Goal: Task Accomplishment & Management: Manage account settings

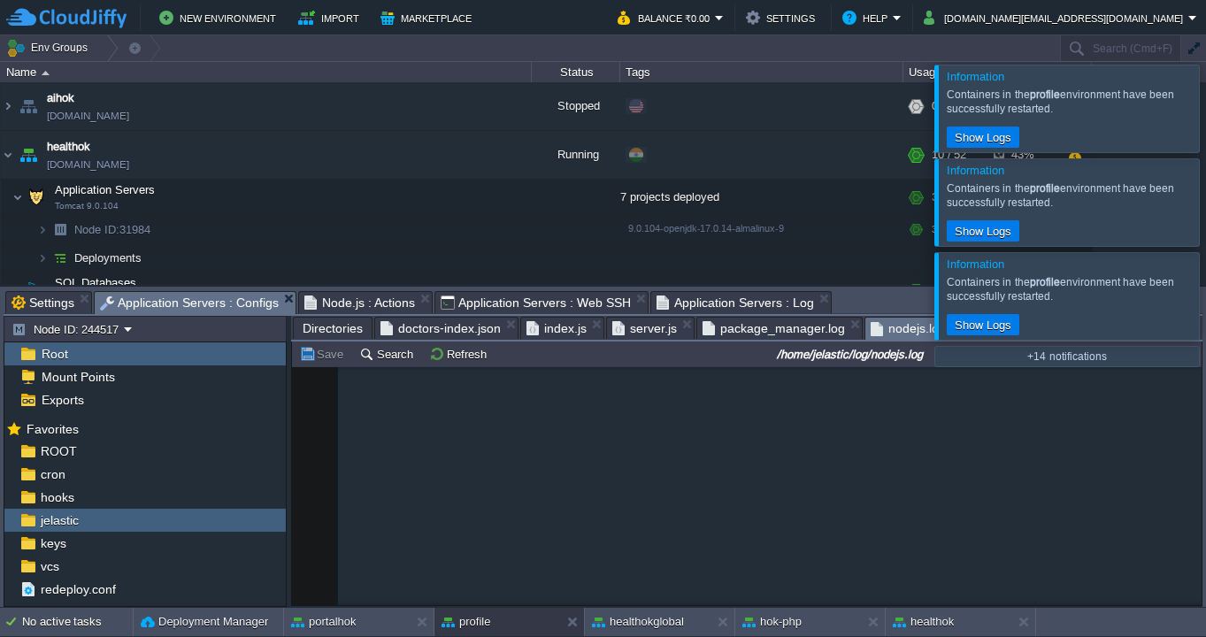
scroll to position [8650, 0]
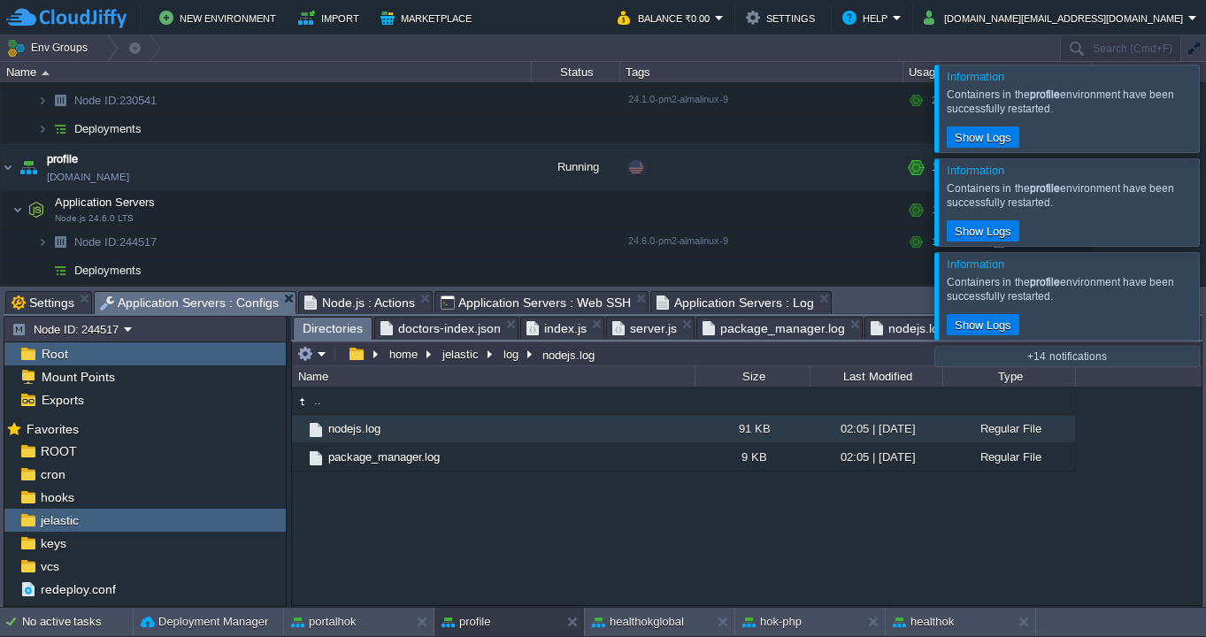
click at [349, 325] on span "Directories" at bounding box center [333, 329] width 60 height 22
click at [219, 299] on span "Application Servers : Configs" at bounding box center [189, 303] width 179 height 22
click at [325, 331] on span "Directories" at bounding box center [333, 329] width 60 height 22
click at [100, 456] on div "ROOT" at bounding box center [144, 451] width 281 height 23
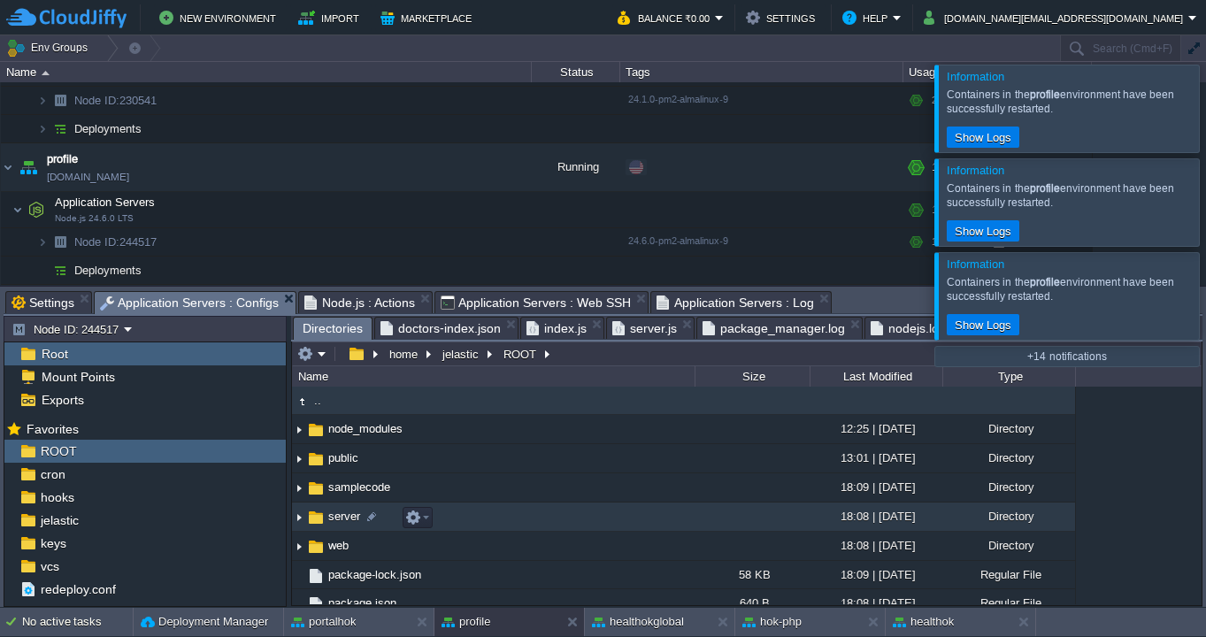
click at [343, 517] on span "server" at bounding box center [344, 516] width 37 height 15
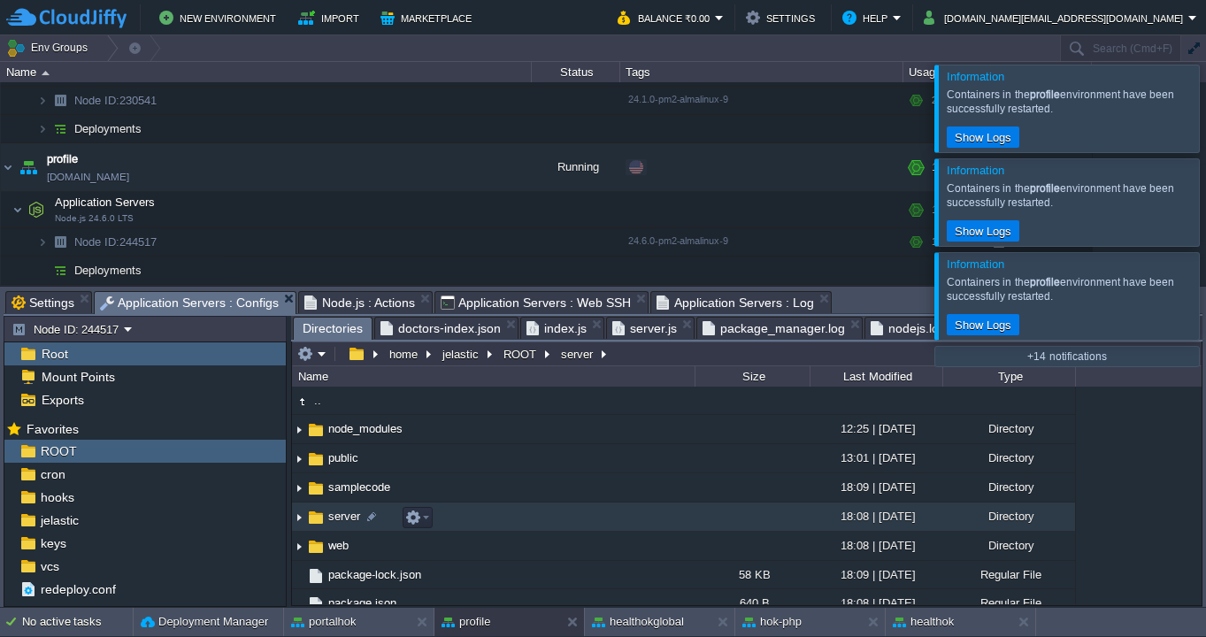
click at [343, 517] on span "server" at bounding box center [344, 516] width 37 height 15
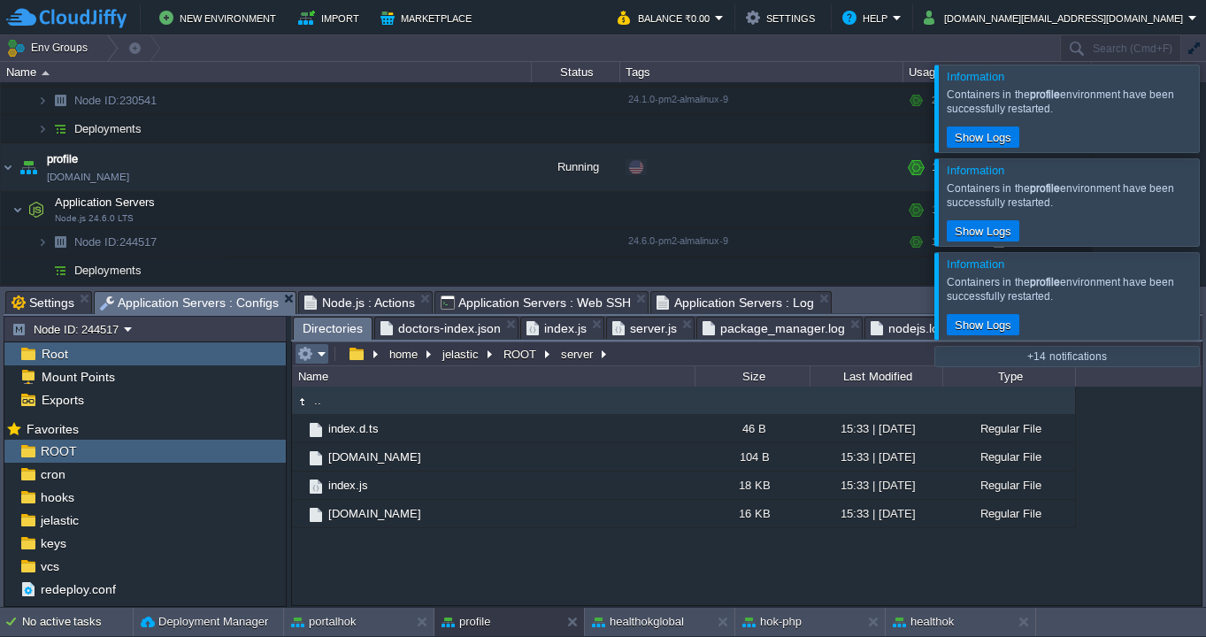
click at [326, 356] on em at bounding box center [311, 354] width 29 height 16
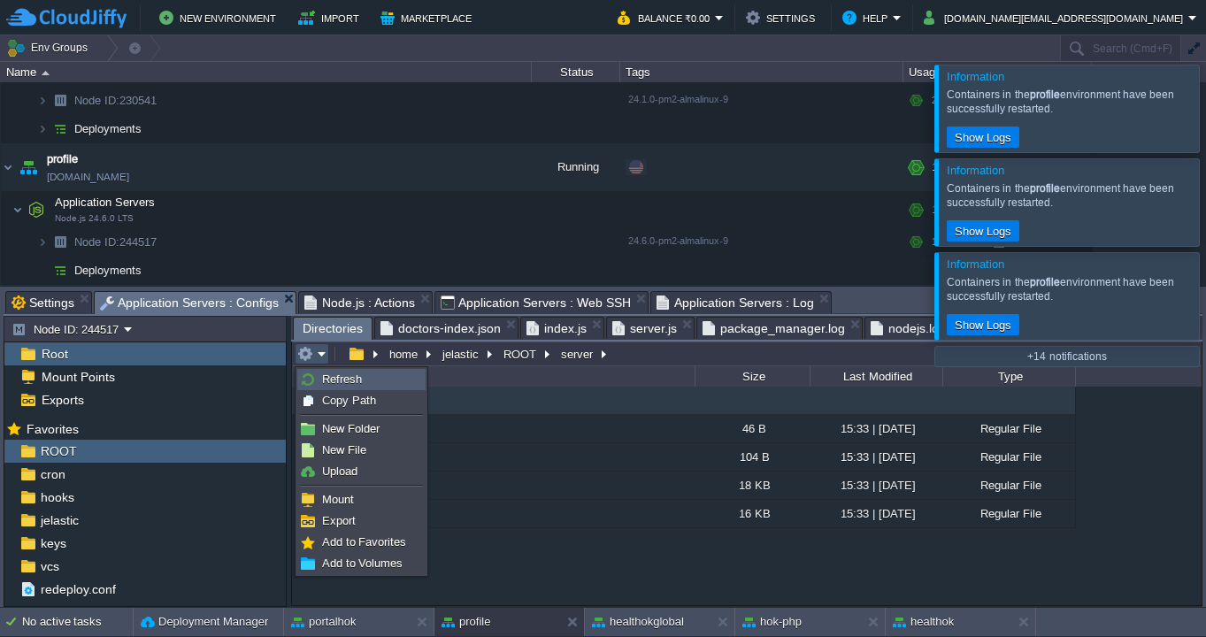
click at [336, 381] on span "Refresh" at bounding box center [342, 379] width 40 height 13
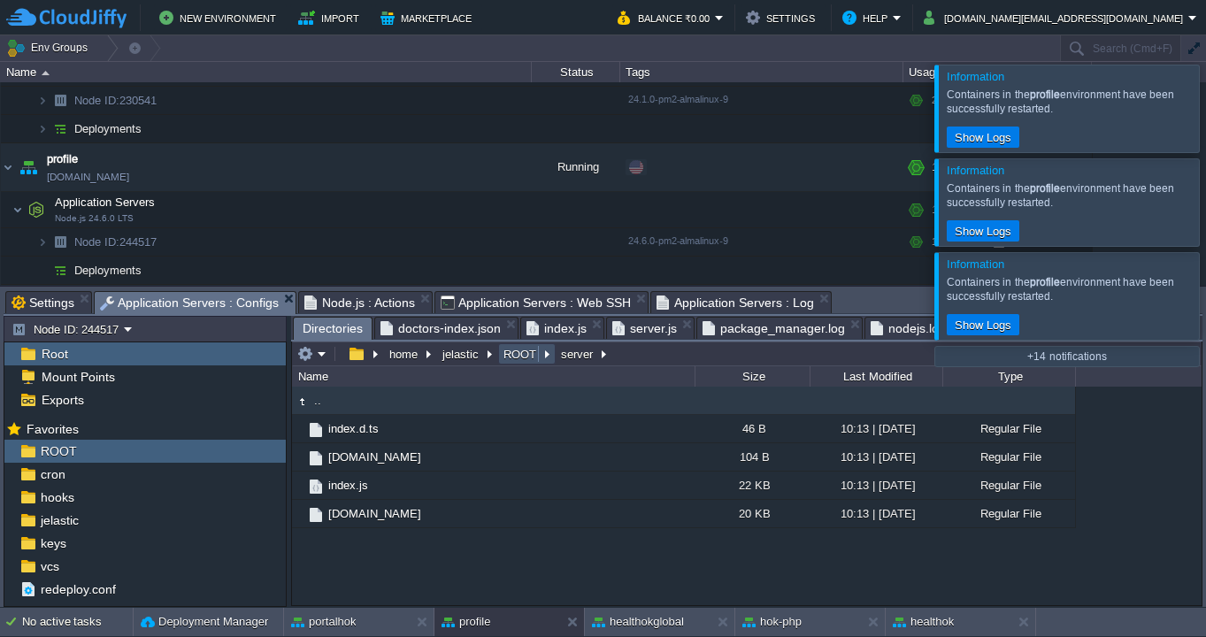
click at [506, 355] on button "ROOT" at bounding box center [521, 354] width 40 height 16
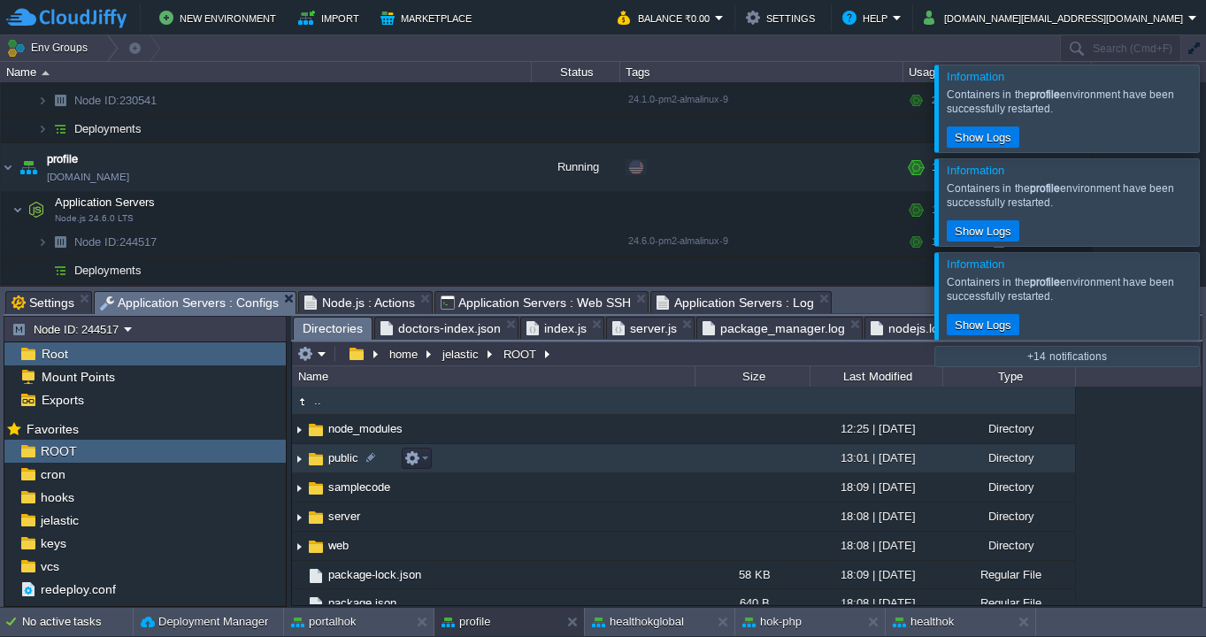
click at [341, 456] on span "public" at bounding box center [343, 457] width 35 height 15
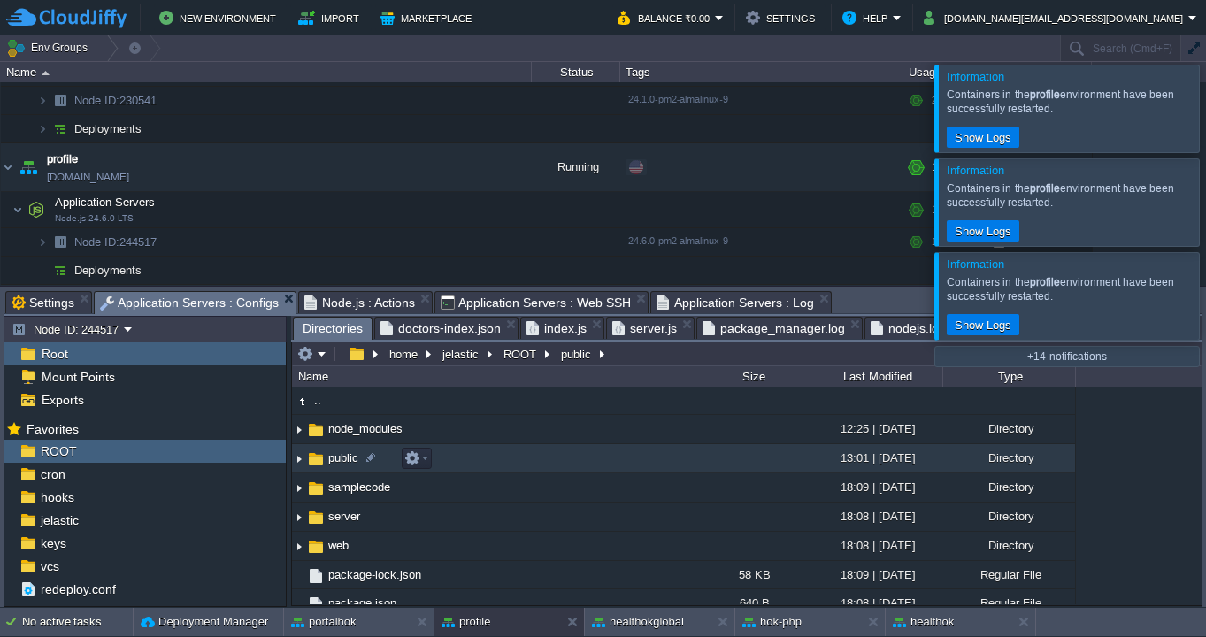
click at [341, 456] on span "public" at bounding box center [343, 457] width 35 height 15
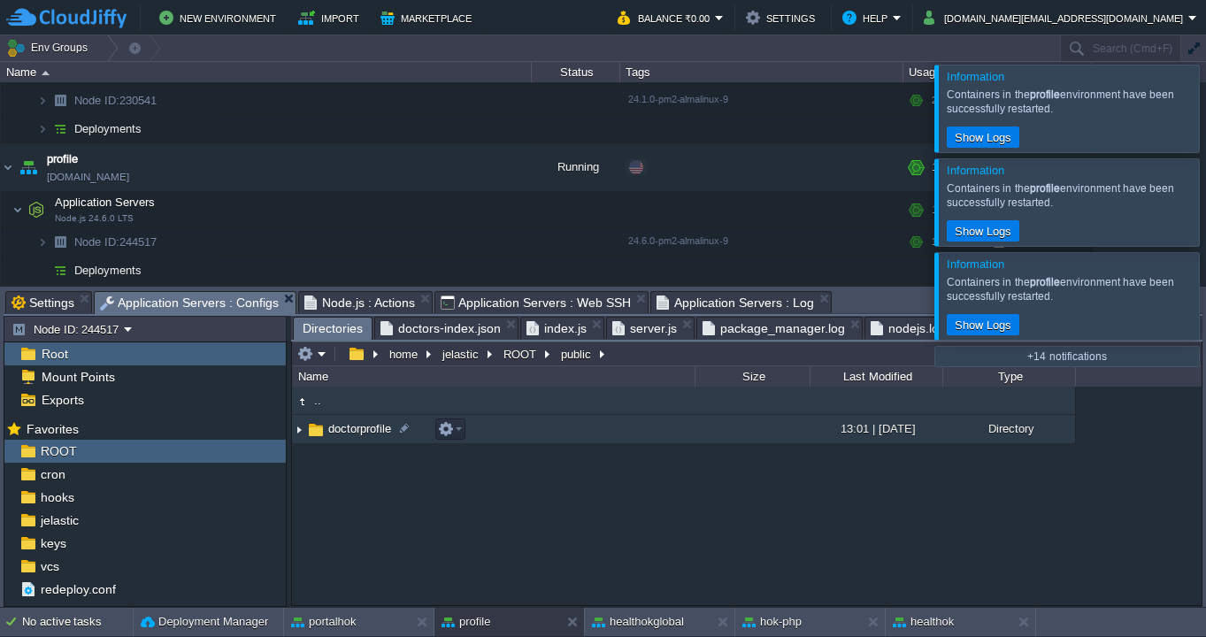
click at [349, 433] on span "doctorprofile" at bounding box center [360, 428] width 68 height 15
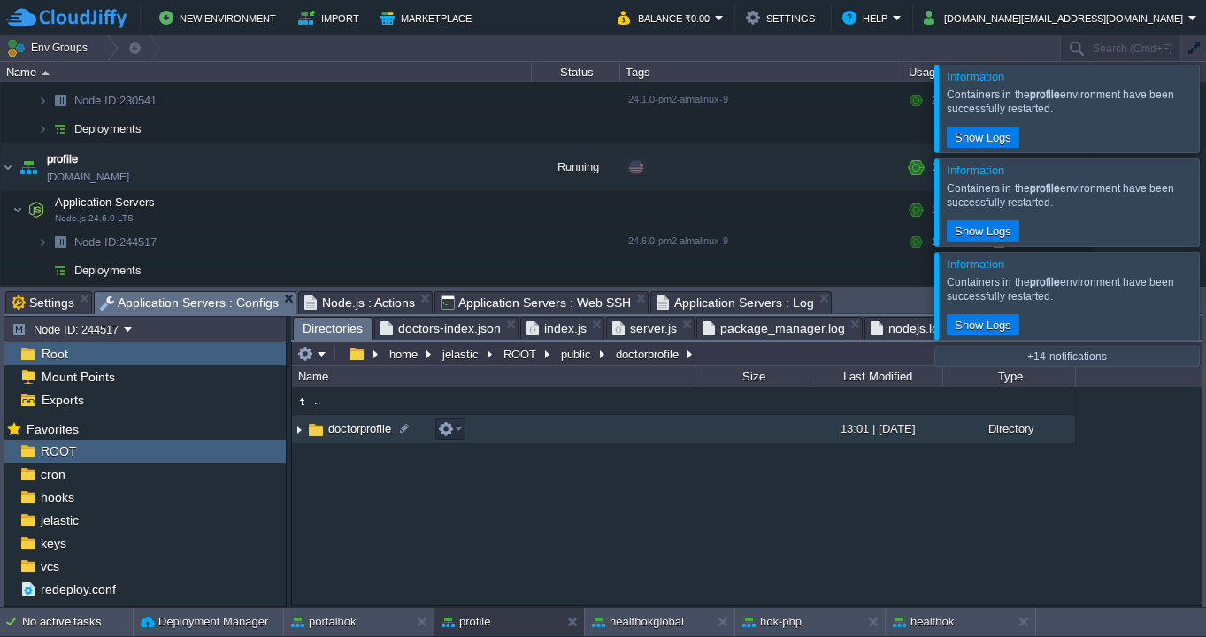
click at [349, 433] on span "doctorprofile" at bounding box center [360, 428] width 68 height 15
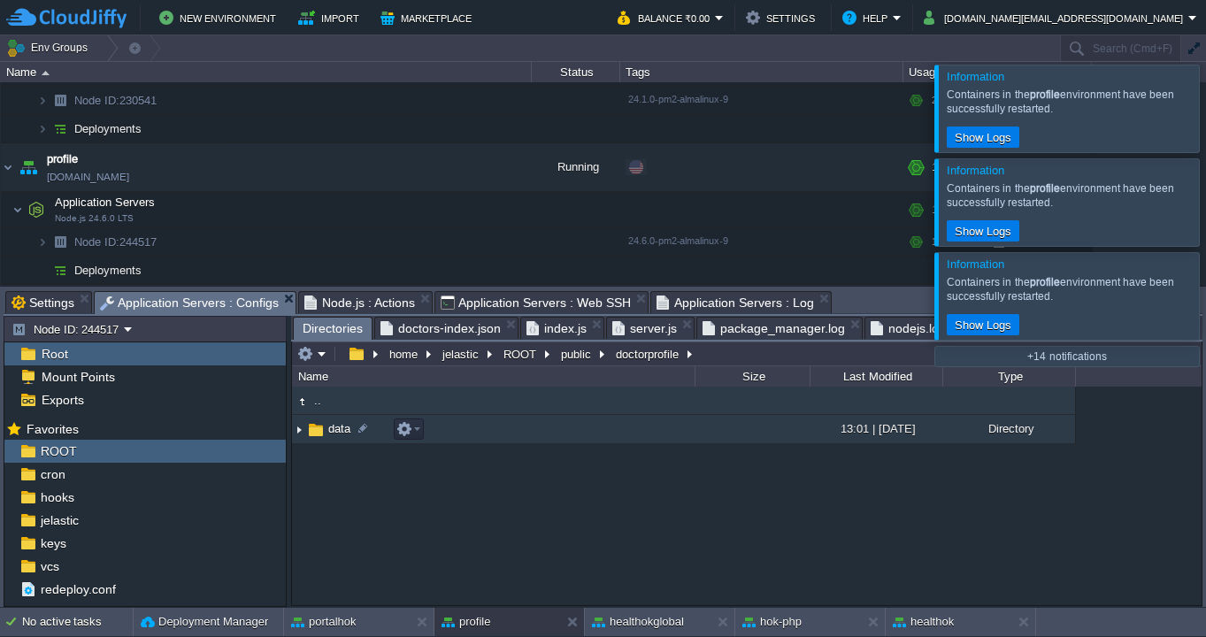
click at [340, 434] on span "data" at bounding box center [339, 428] width 27 height 15
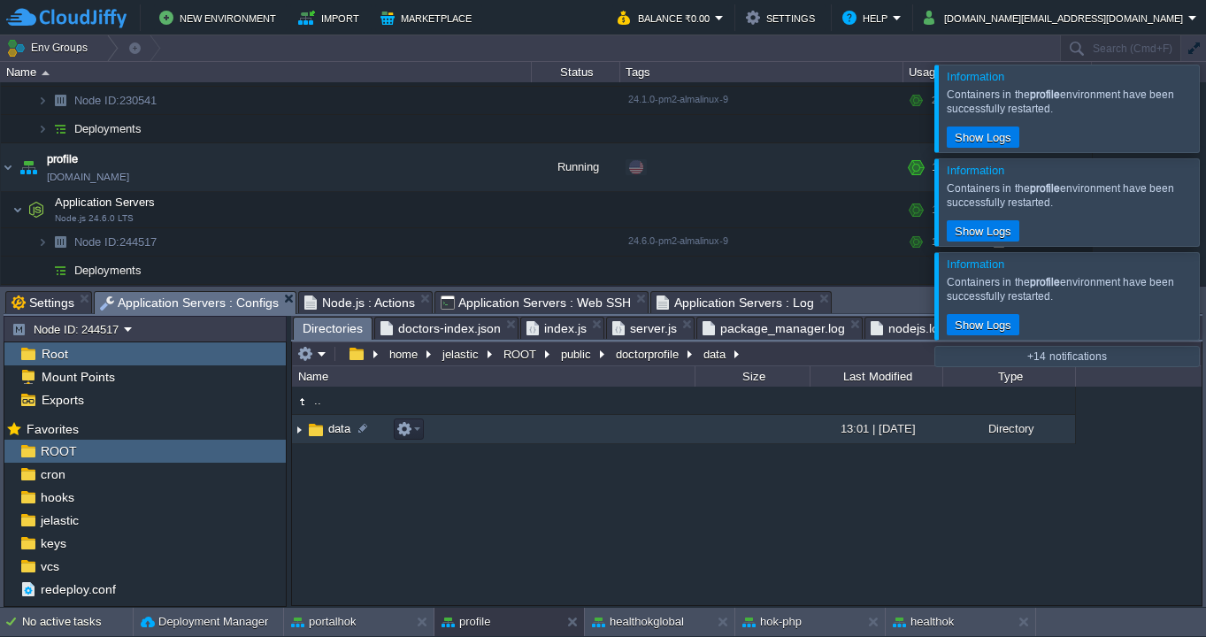
click at [340, 434] on span "data" at bounding box center [339, 428] width 27 height 15
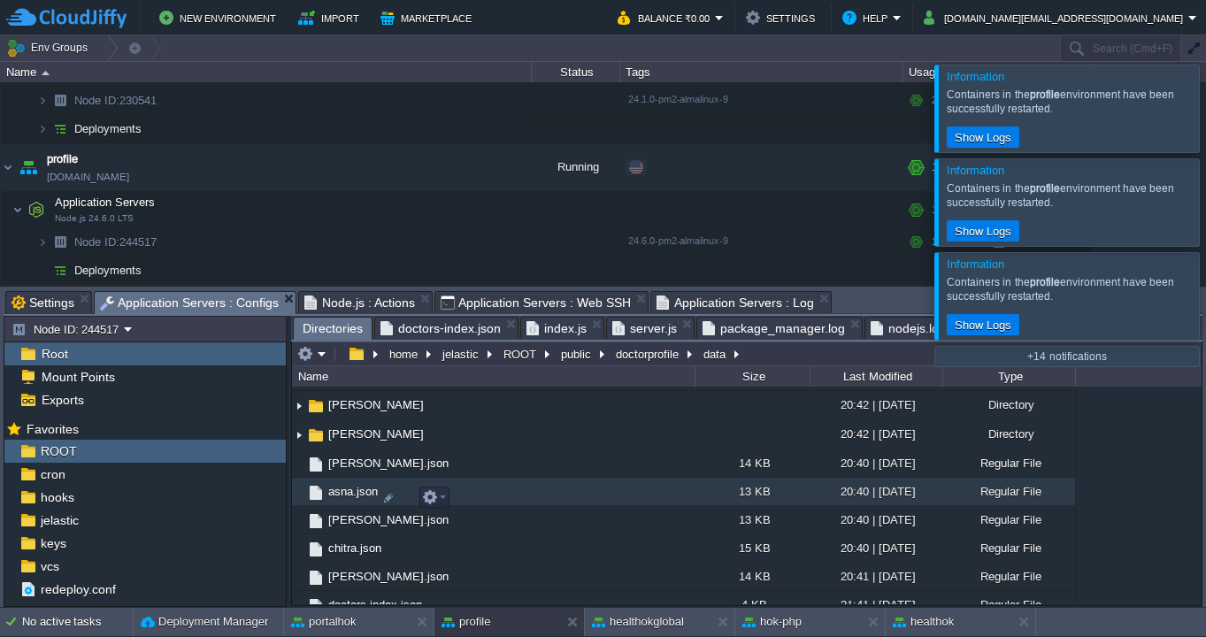
scroll to position [525, 0]
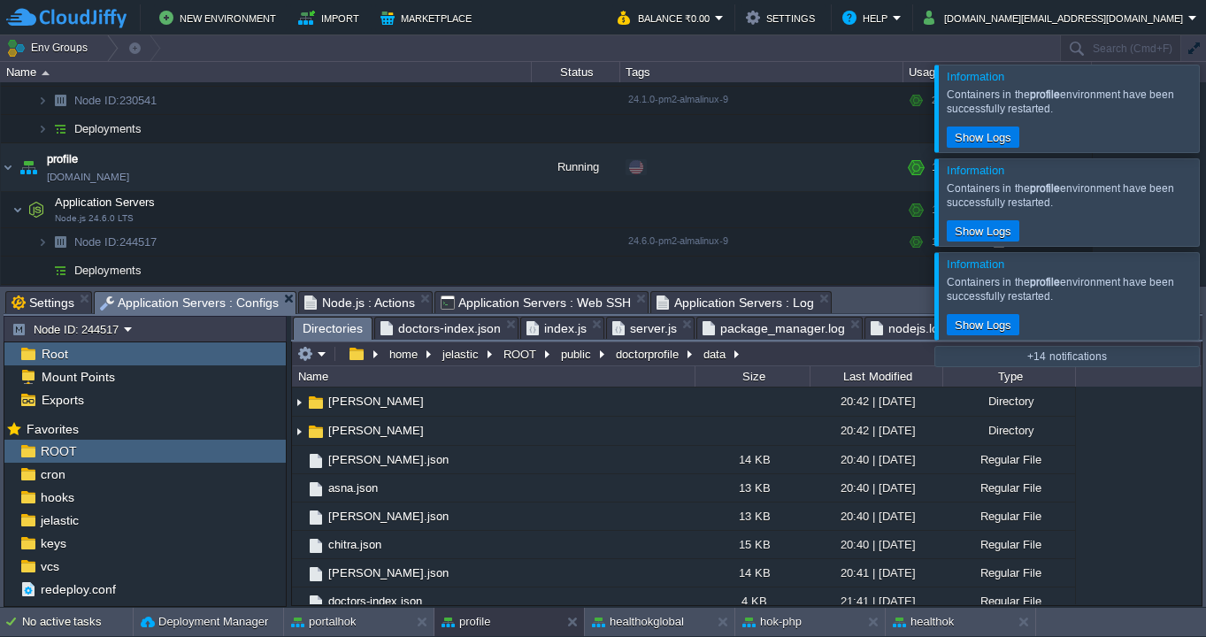
click at [877, 379] on div "Last Modified" at bounding box center [877, 376] width 131 height 20
click at [868, 379] on div "Last Modified" at bounding box center [877, 376] width 131 height 20
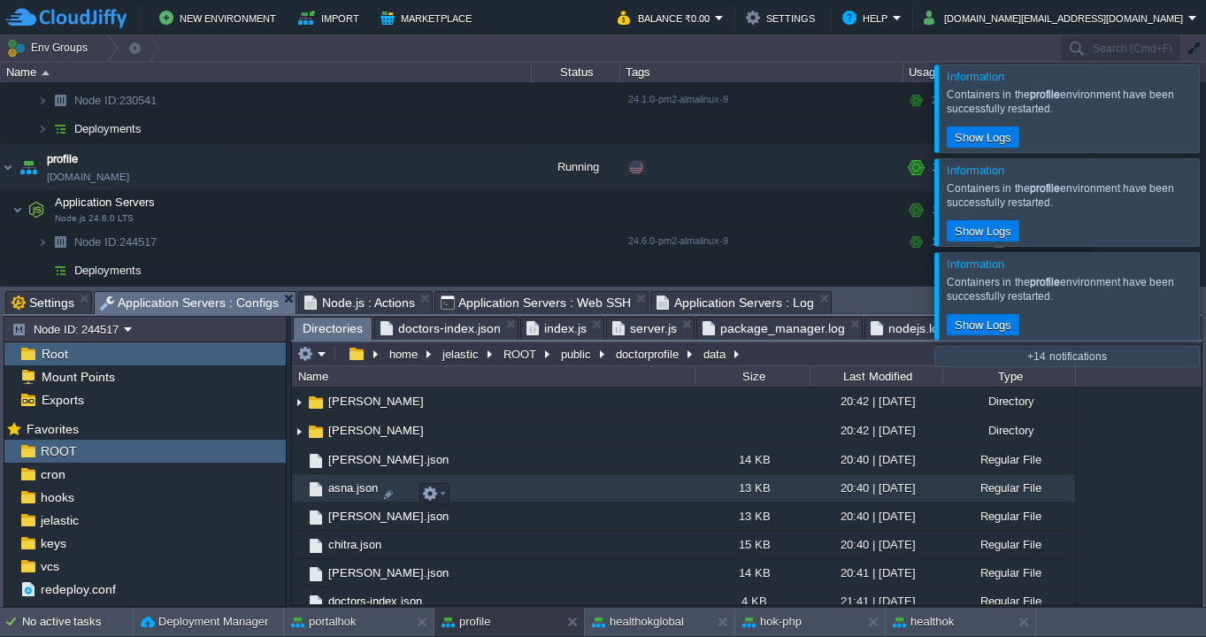
click at [337, 496] on span "asna.json" at bounding box center [353, 488] width 55 height 15
click at [325, 327] on span "Directories" at bounding box center [333, 329] width 60 height 22
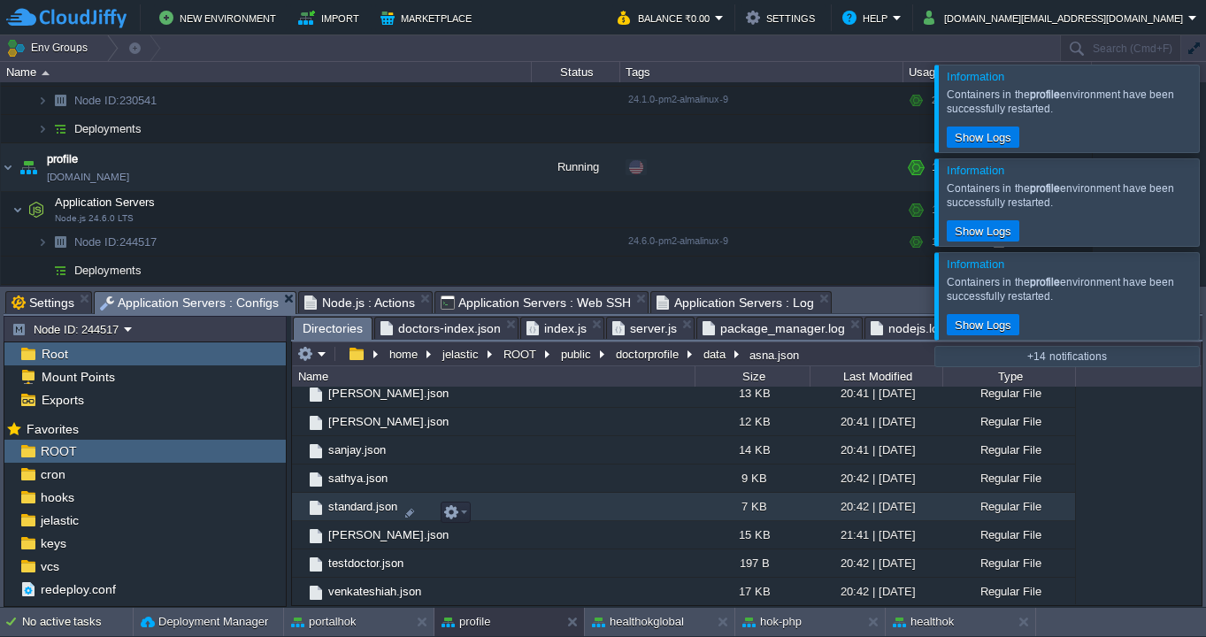
scroll to position [1000, 0]
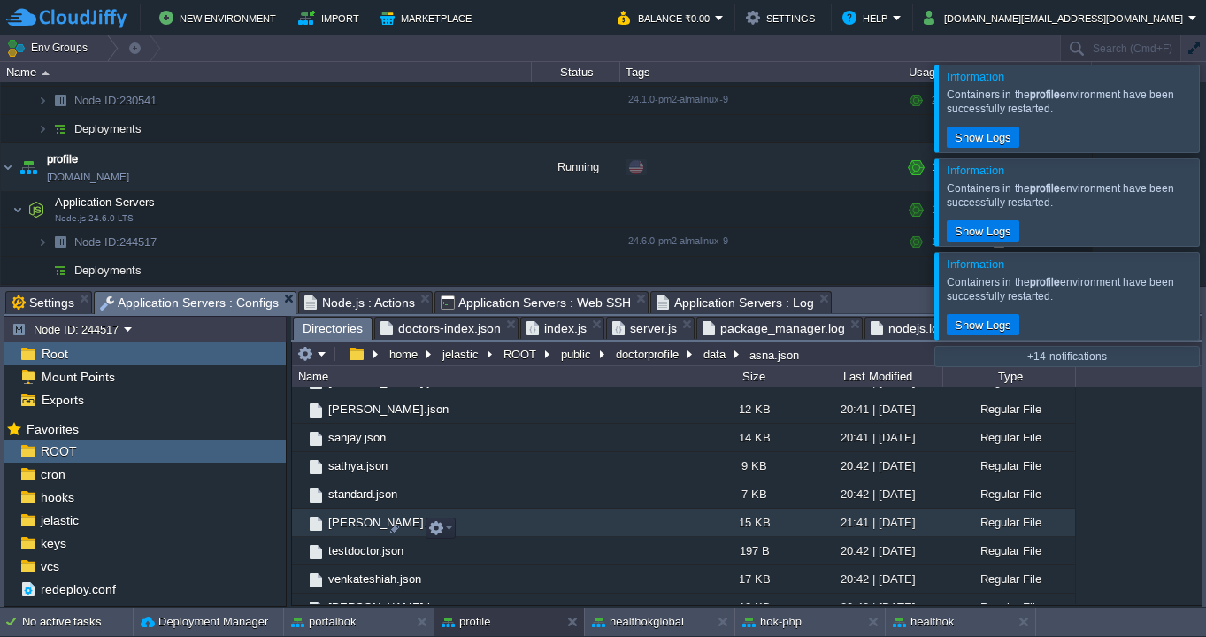
click at [345, 530] on span "[PERSON_NAME].json" at bounding box center [389, 522] width 126 height 15
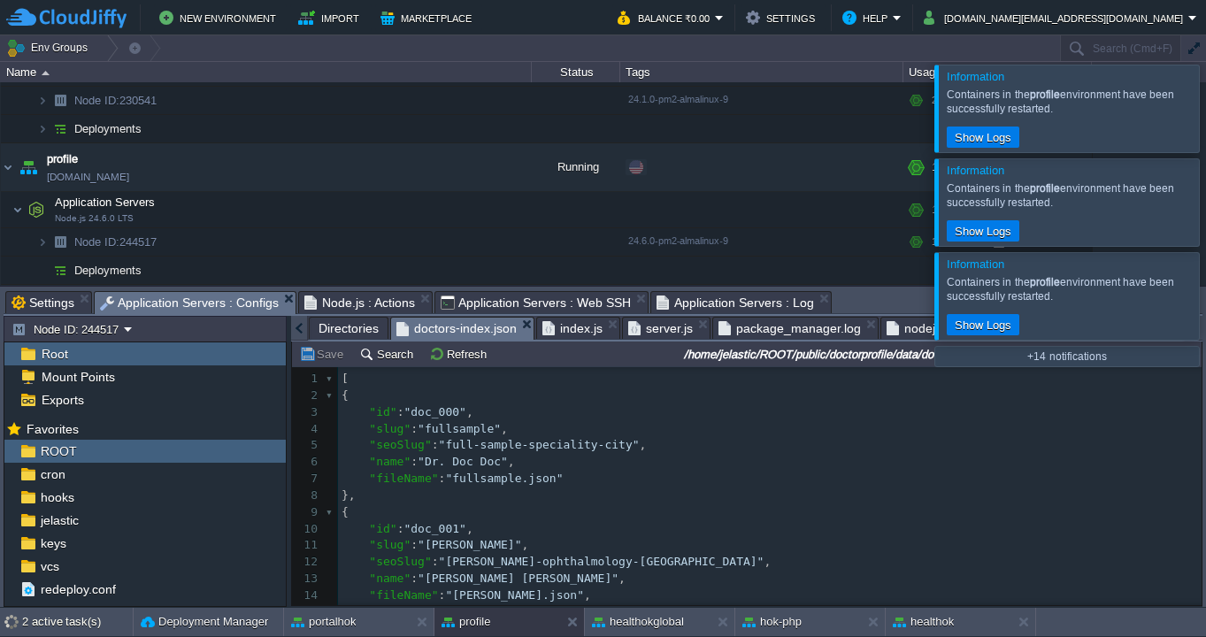
click at [458, 330] on span "doctors-index.json" at bounding box center [456, 329] width 120 height 22
click at [459, 361] on button "Refresh" at bounding box center [460, 354] width 63 height 16
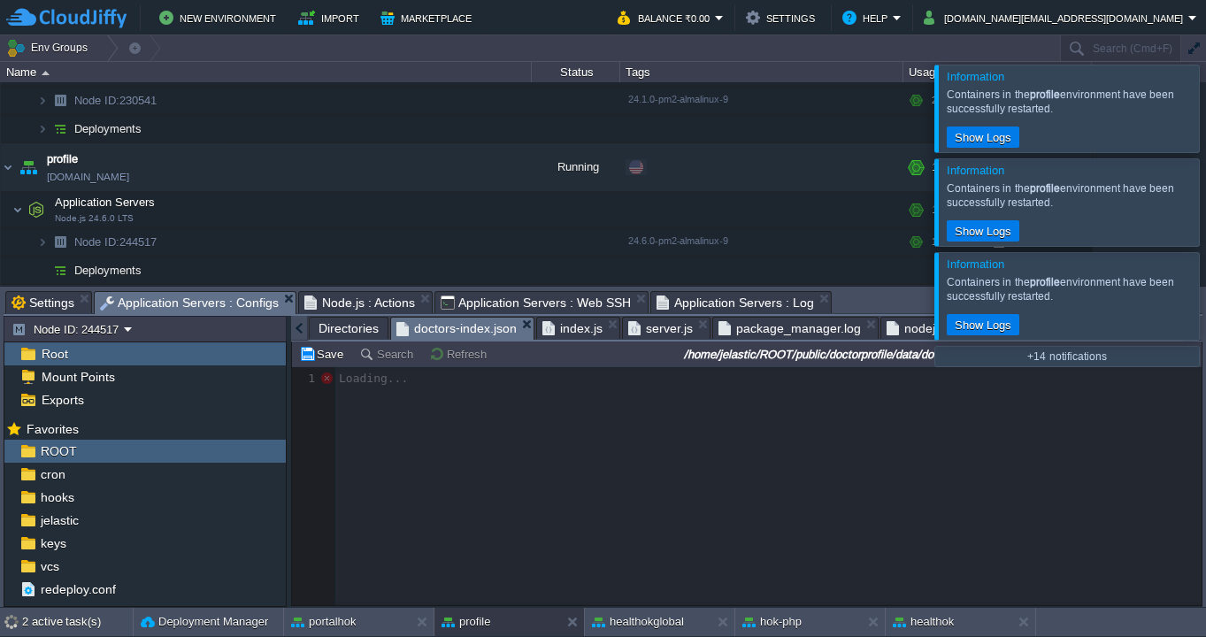
click at [1205, 107] on div at bounding box center [1228, 108] width 0 height 87
click at [1205, 108] on div at bounding box center [1228, 108] width 0 height 87
click at [1205, 112] on div at bounding box center [1228, 108] width 0 height 87
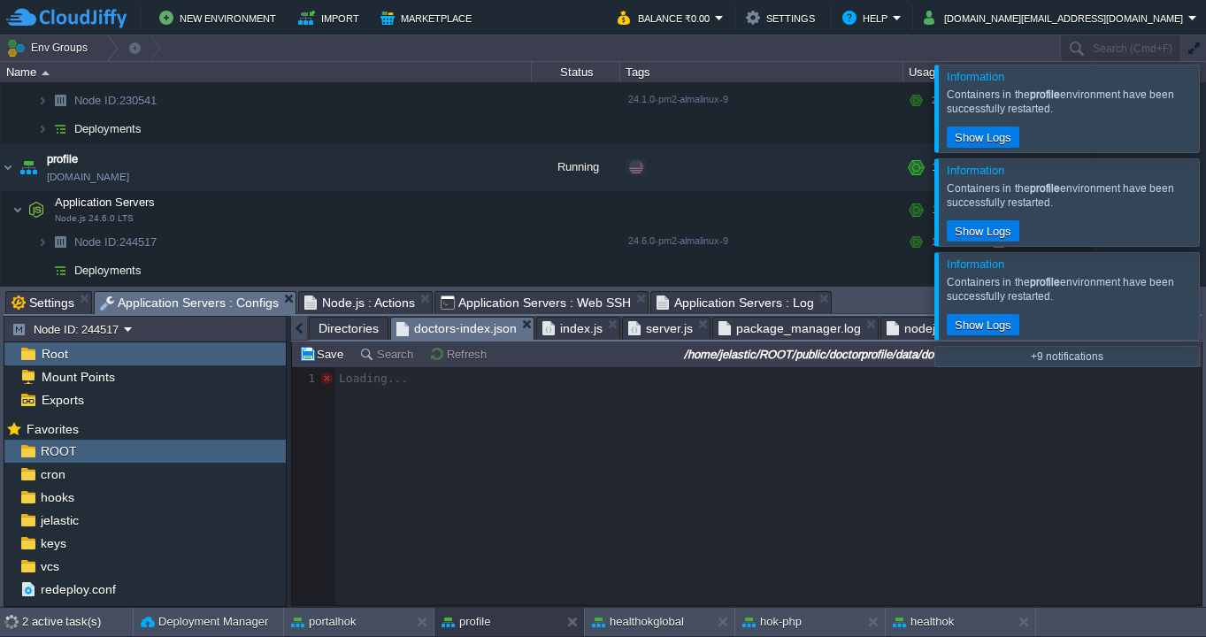
click at [1205, 114] on div at bounding box center [1228, 108] width 0 height 87
click at [1205, 115] on div at bounding box center [1228, 108] width 0 height 87
click at [1205, 116] on div at bounding box center [1228, 108] width 0 height 87
click at [1205, 117] on div at bounding box center [1228, 108] width 0 height 87
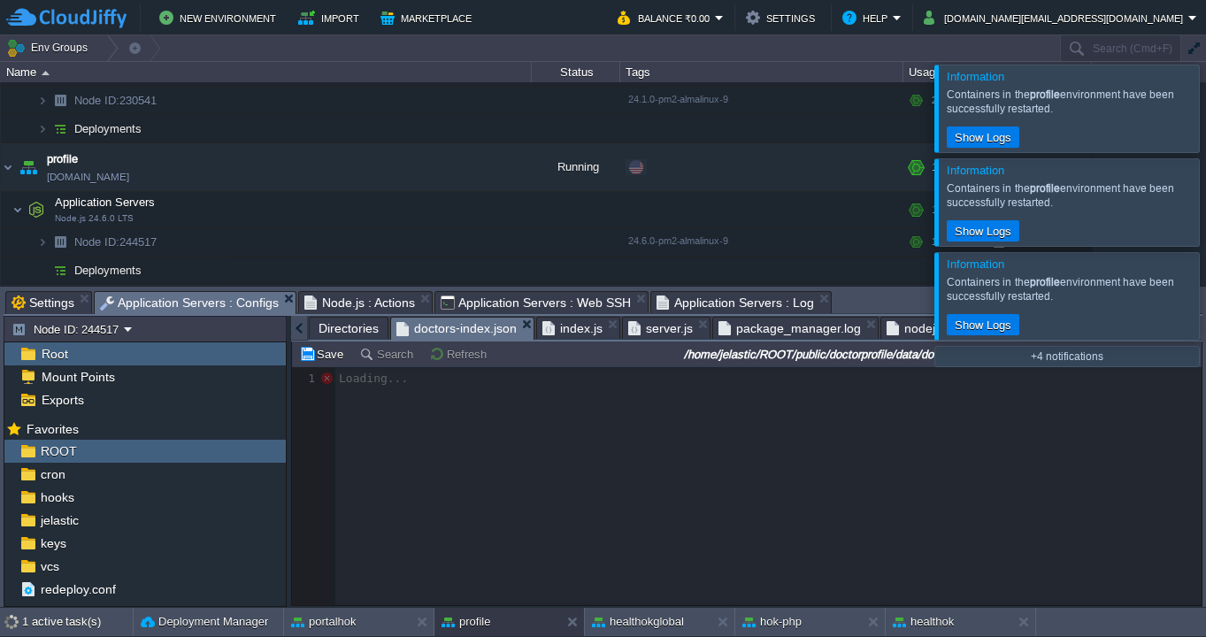
click at [1205, 117] on div at bounding box center [1228, 108] width 0 height 87
click at [1205, 118] on div at bounding box center [1228, 108] width 0 height 87
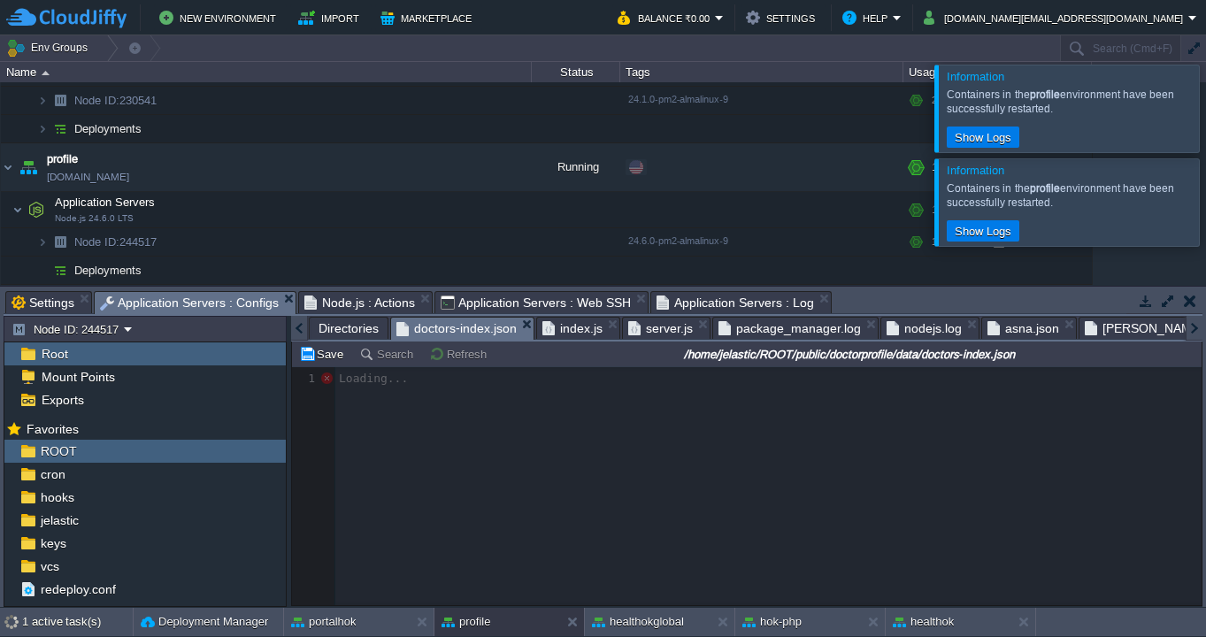
click at [1205, 119] on div at bounding box center [1228, 108] width 0 height 87
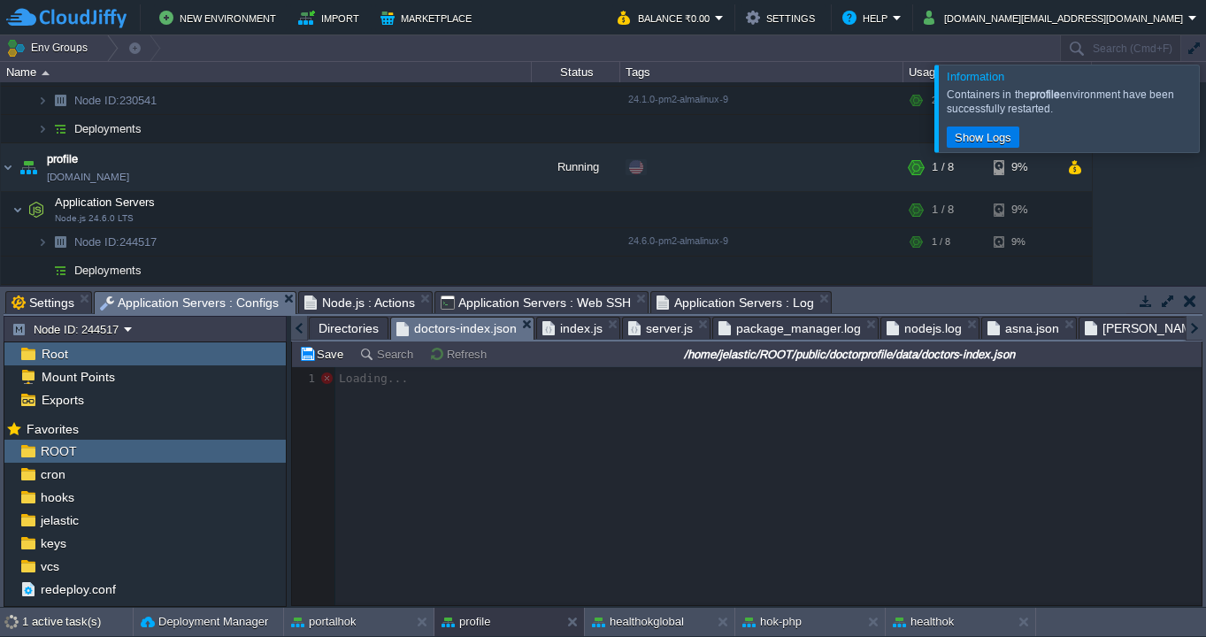
click at [1205, 119] on div at bounding box center [1228, 108] width 0 height 87
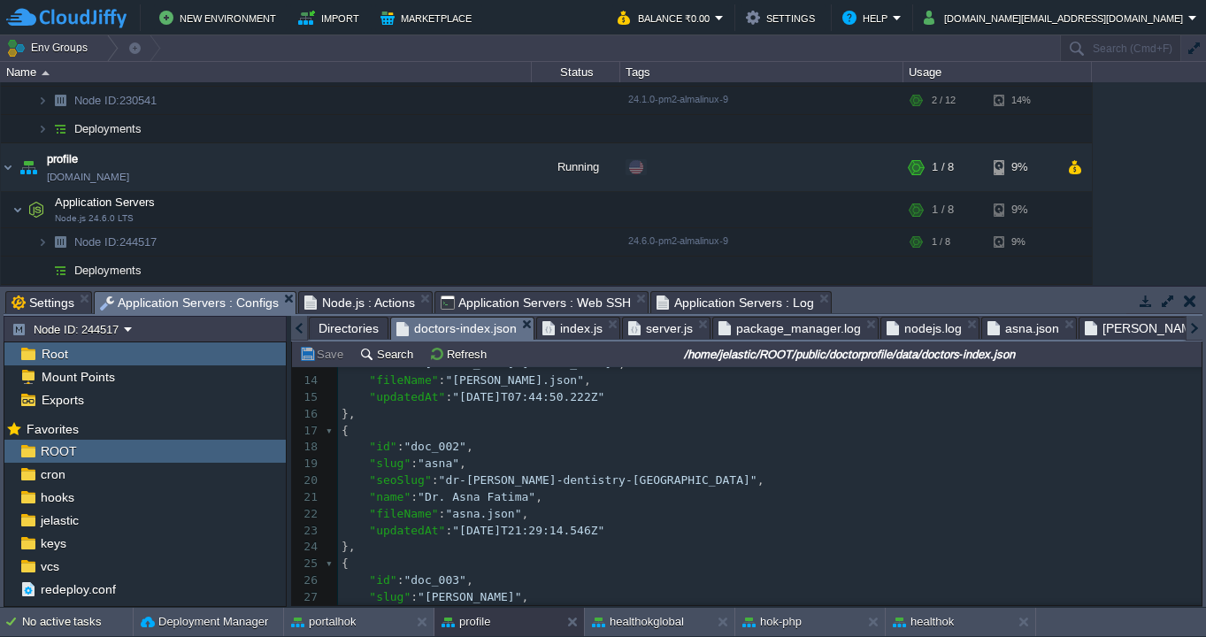
scroll to position [257, 0]
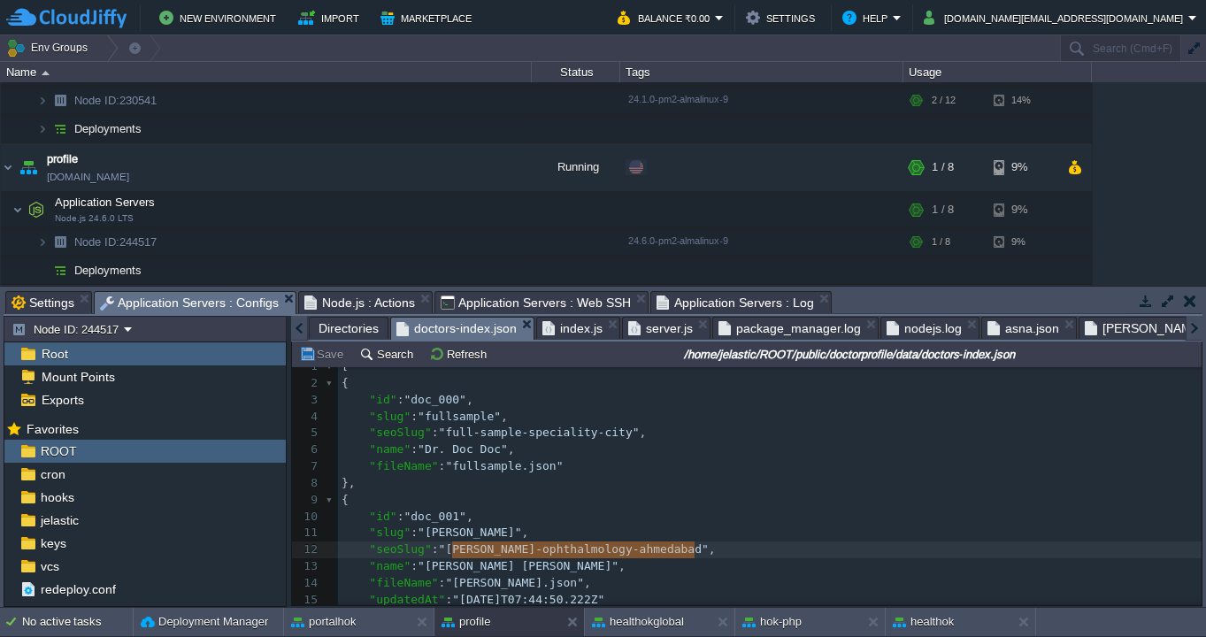
type textarea "[PERSON_NAME]-ophthalmology-[GEOGRAPHIC_DATA]"
drag, startPoint x: 454, startPoint y: 550, endPoint x: 703, endPoint y: 558, distance: 248.8
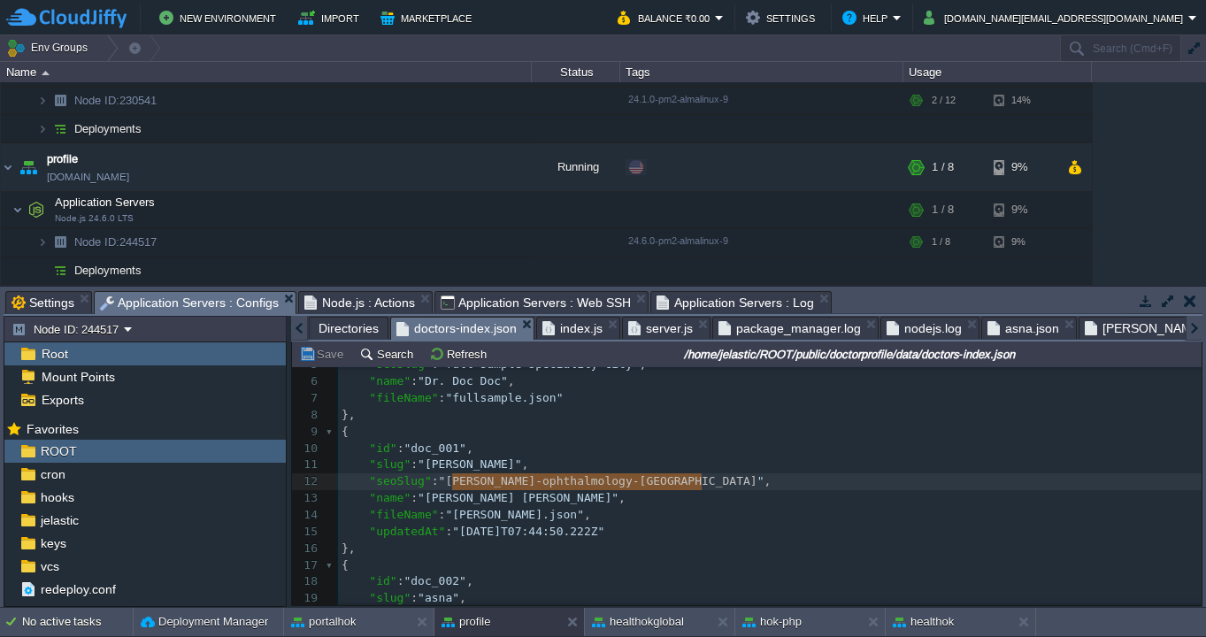
click at [1090, 329] on span "[PERSON_NAME].json" at bounding box center [1157, 328] width 145 height 21
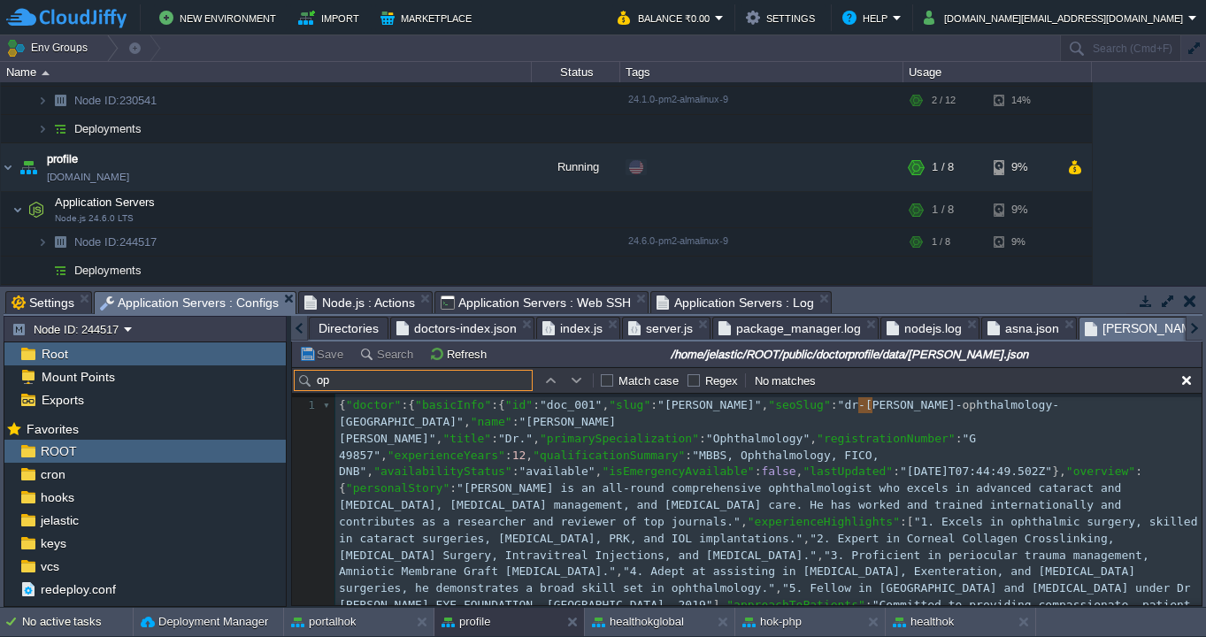
type input "o"
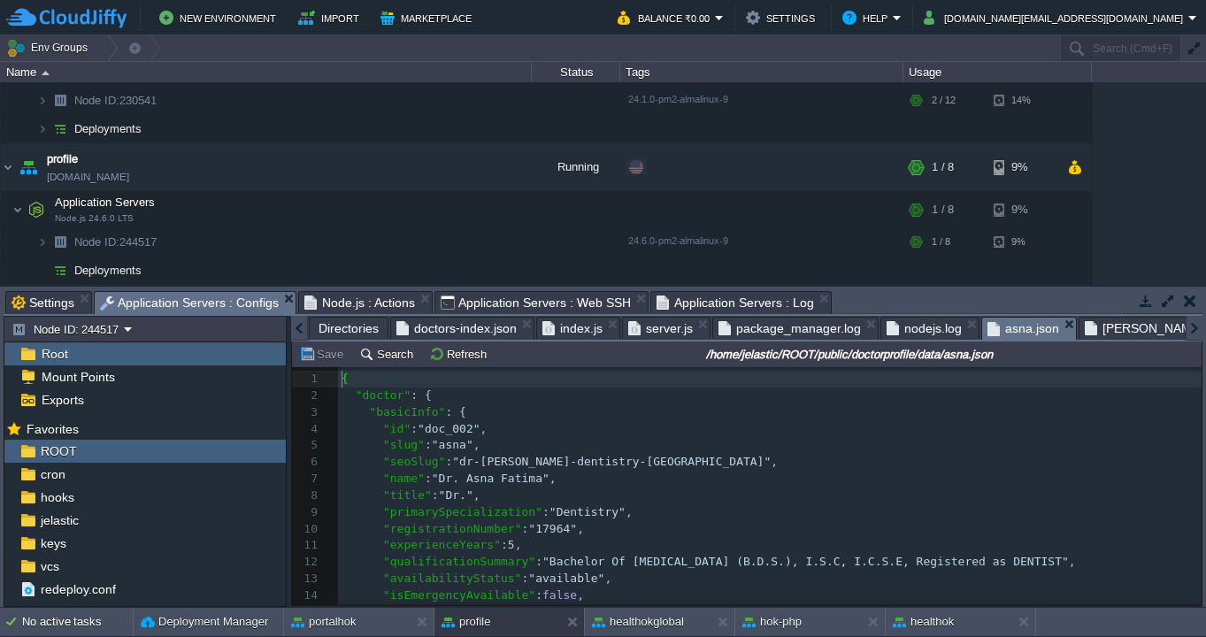
click at [1012, 328] on span "asna.json" at bounding box center [1024, 329] width 72 height 22
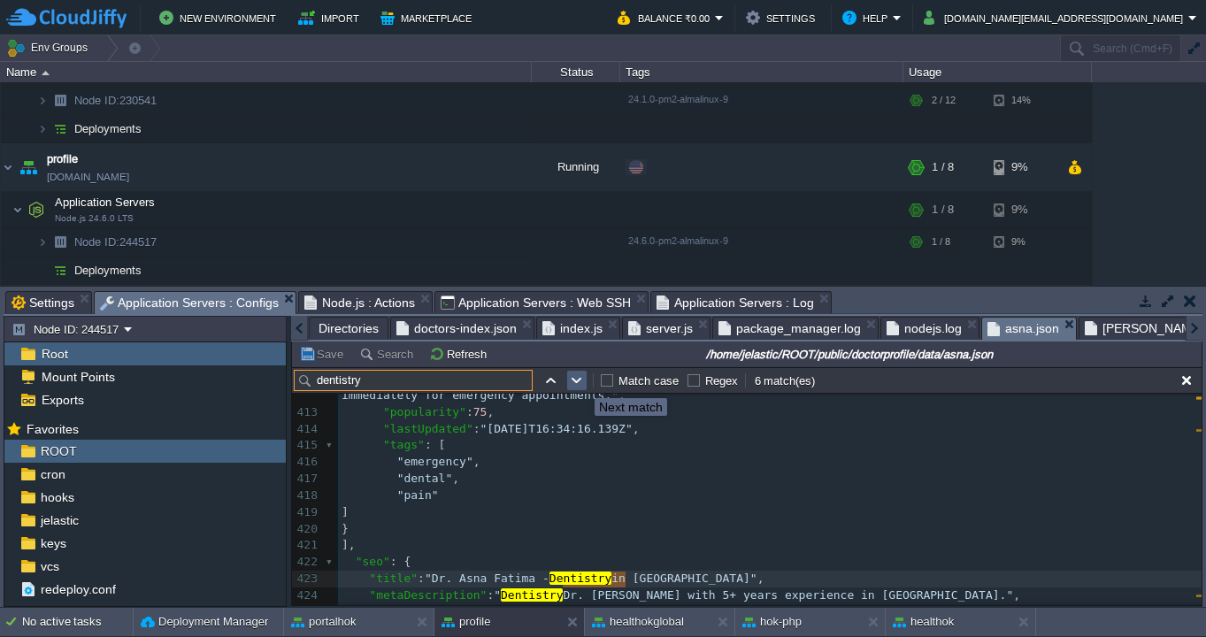
type input "dentistry"
click at [581, 382] on button "button" at bounding box center [577, 381] width 16 height 16
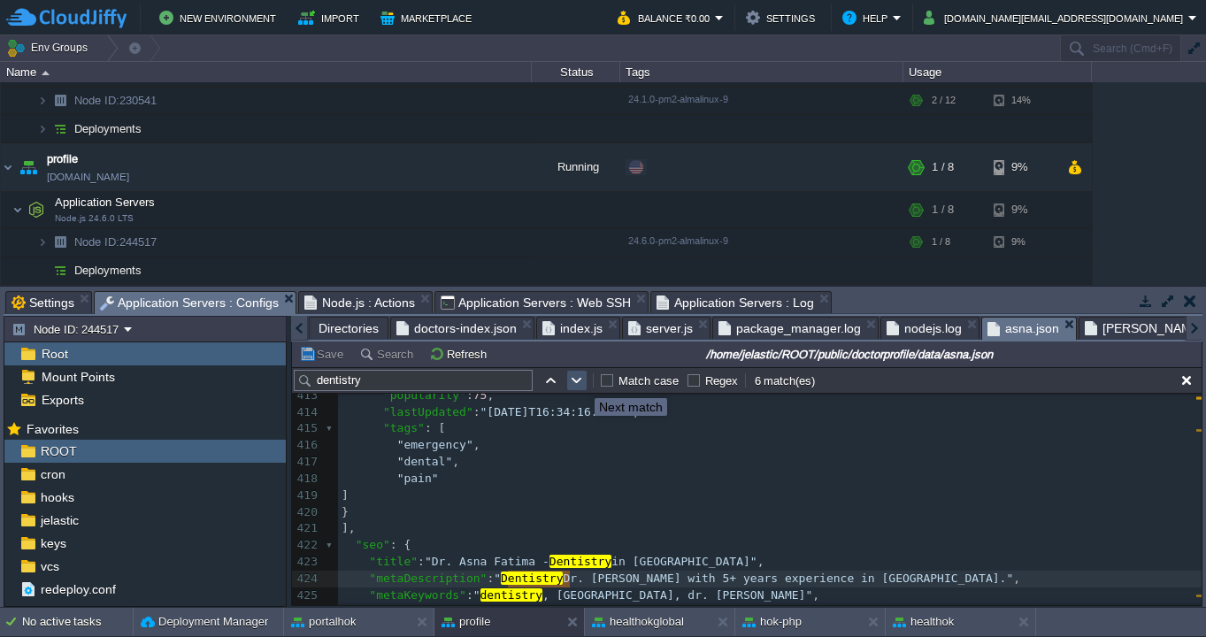
click at [581, 382] on button "button" at bounding box center [577, 381] width 16 height 16
type textarea "dentistry"
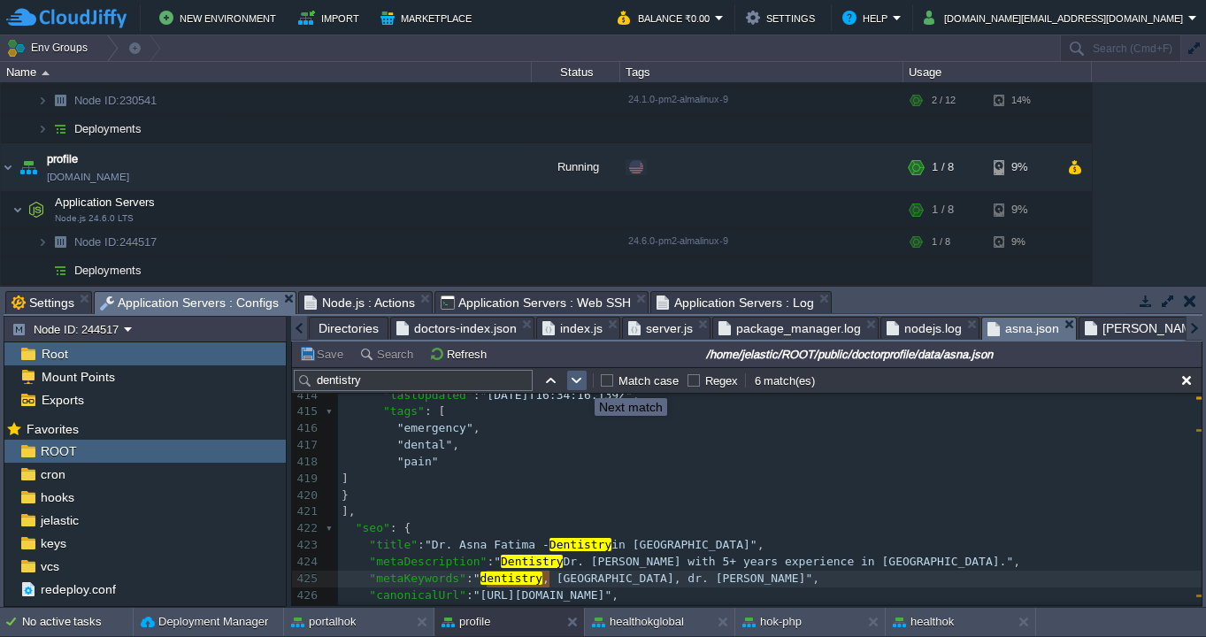
click at [581, 382] on button "button" at bounding box center [577, 381] width 16 height 16
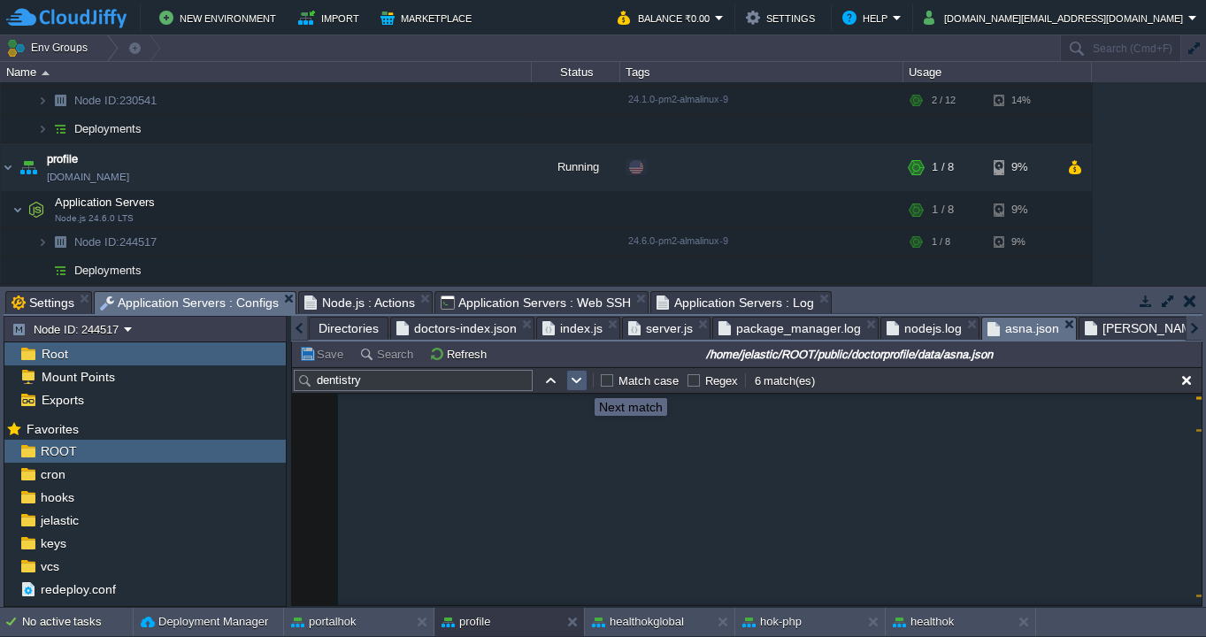
scroll to position [35, 0]
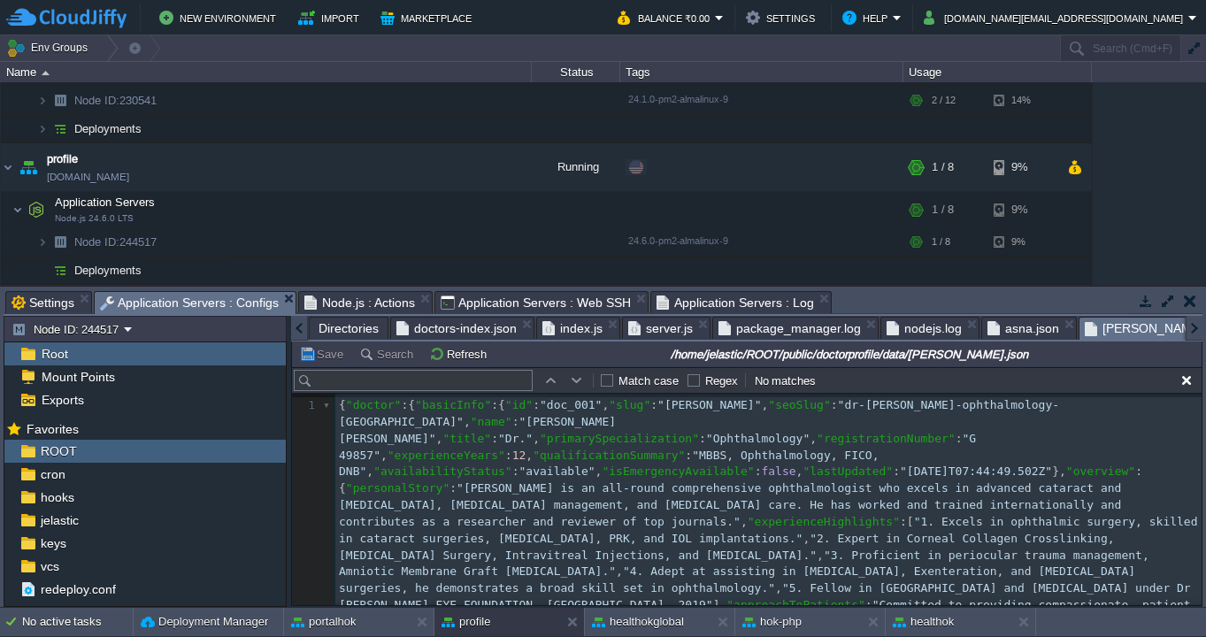
click at [1116, 327] on span "[PERSON_NAME].json" at bounding box center [1157, 329] width 145 height 22
click at [394, 384] on input "text" at bounding box center [413, 380] width 239 height 21
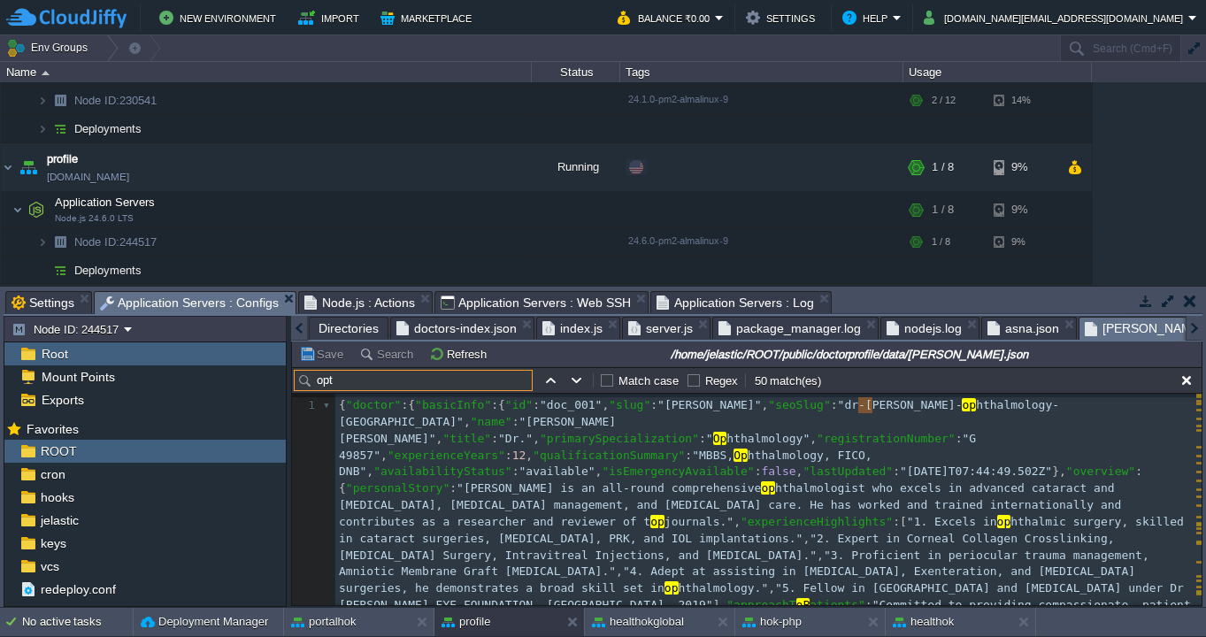
scroll to position [0, 0]
type input "opthalmo"
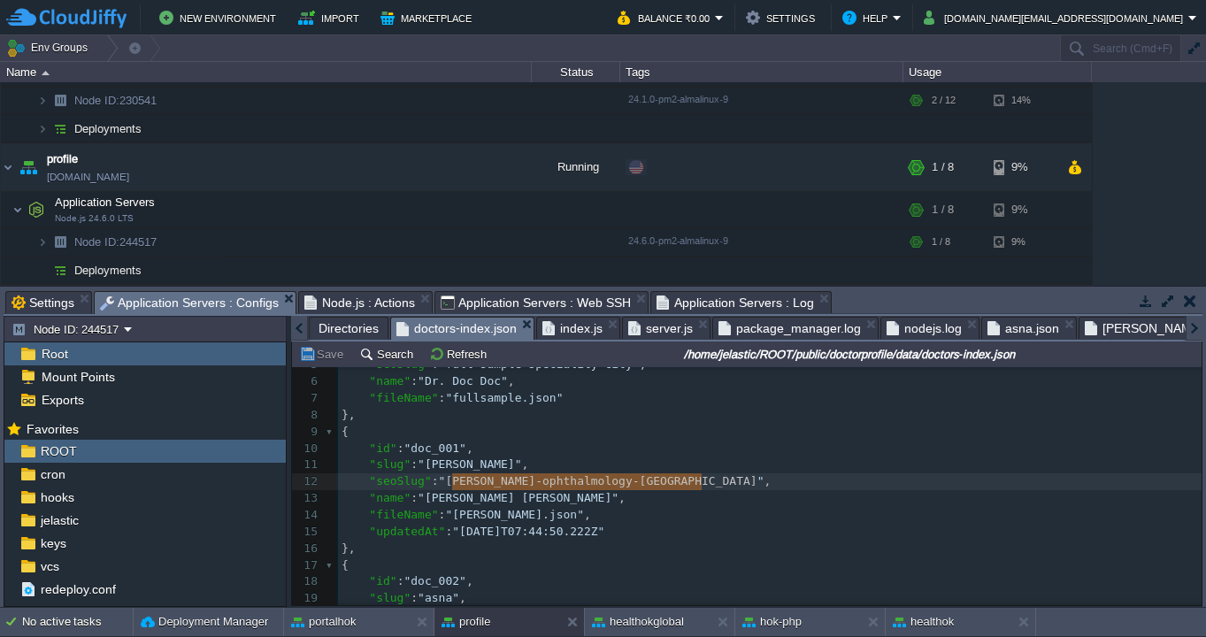
click at [473, 329] on span "doctors-index.json" at bounding box center [456, 329] width 120 height 22
type textarea "[PERSON_NAME]-ophthalmology-[GEOGRAPHIC_DATA]"
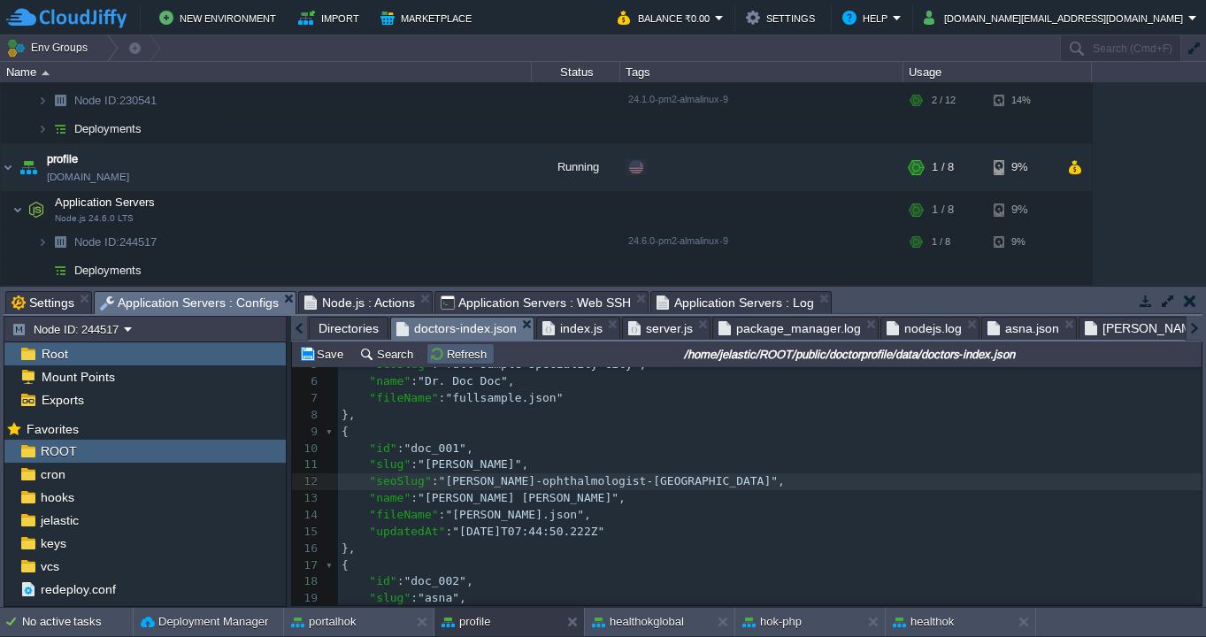
click at [464, 353] on button "Refresh" at bounding box center [460, 354] width 63 height 16
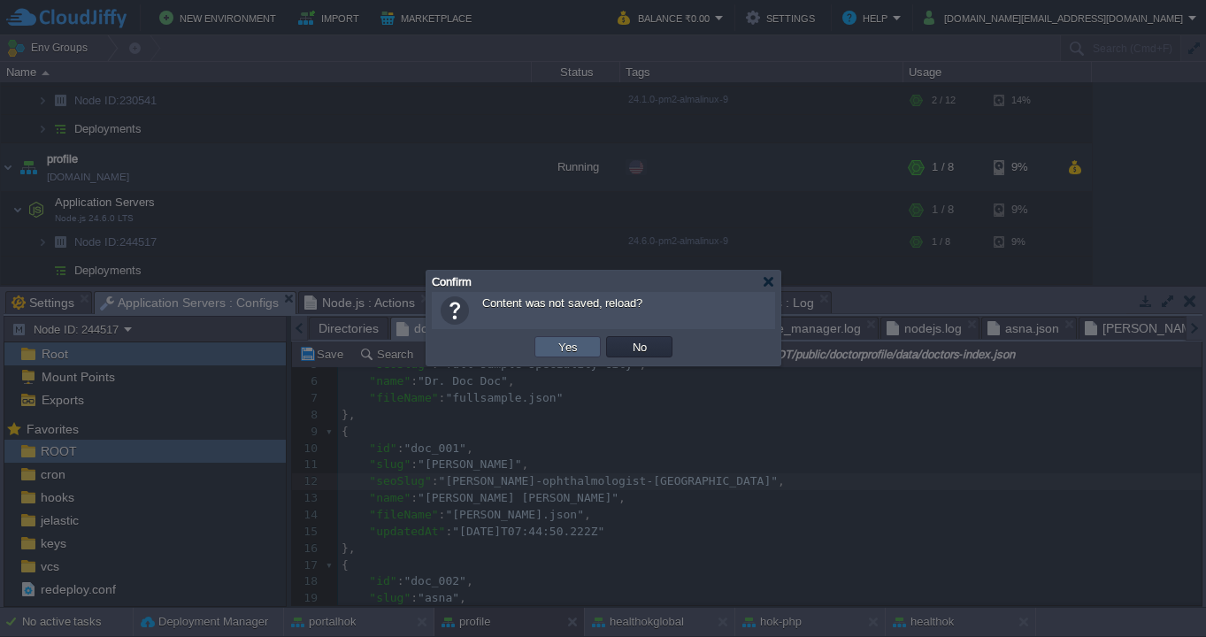
click at [567, 352] on button "Yes" at bounding box center [568, 347] width 30 height 16
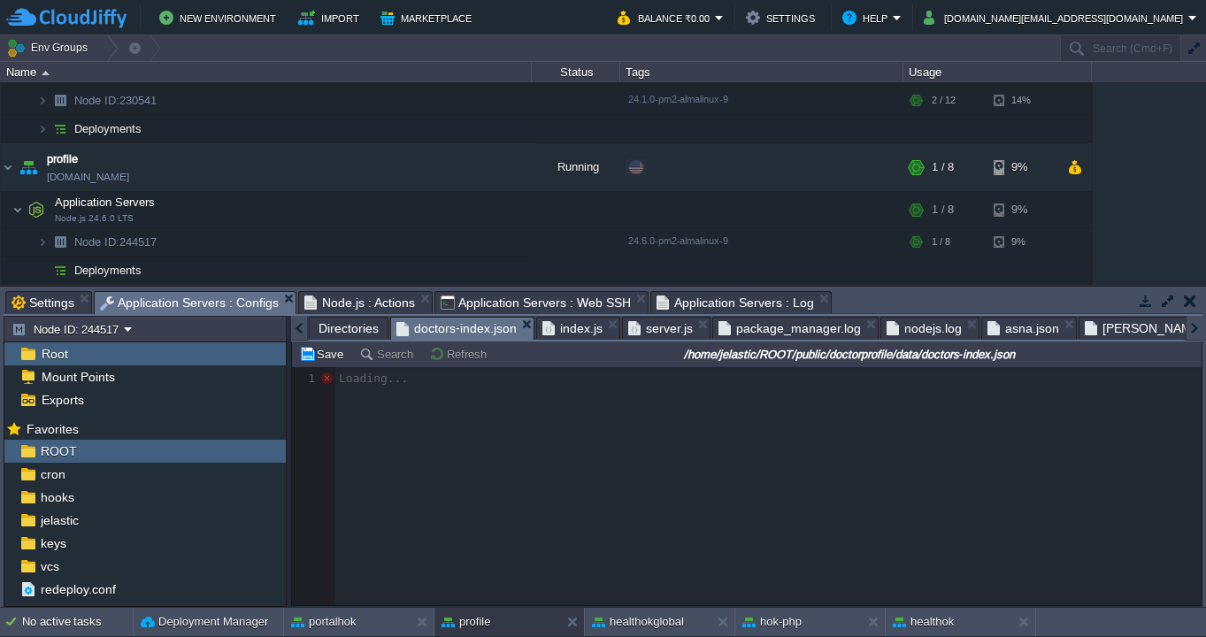
click at [463, 327] on span "doctors-index.json" at bounding box center [456, 329] width 120 height 22
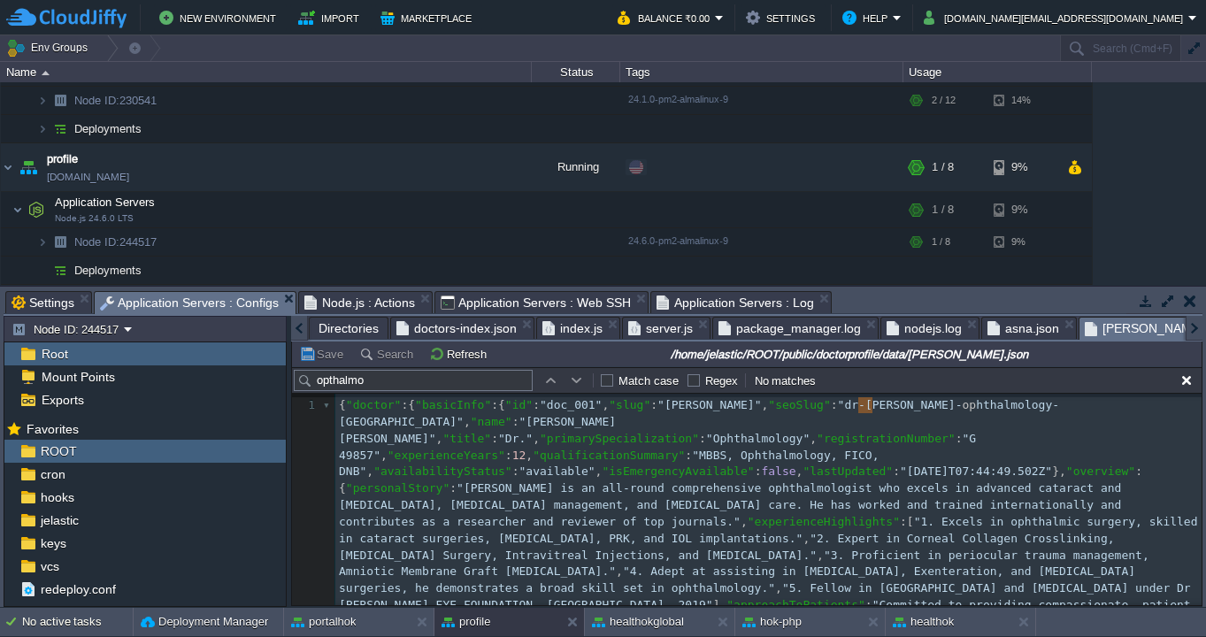
click at [1091, 328] on span "[PERSON_NAME].json" at bounding box center [1157, 329] width 145 height 22
type textarea "dr-[PERSON_NAME]-ophthalmology-[GEOGRAPHIC_DATA]"
click at [328, 357] on button "Save" at bounding box center [324, 354] width 50 height 16
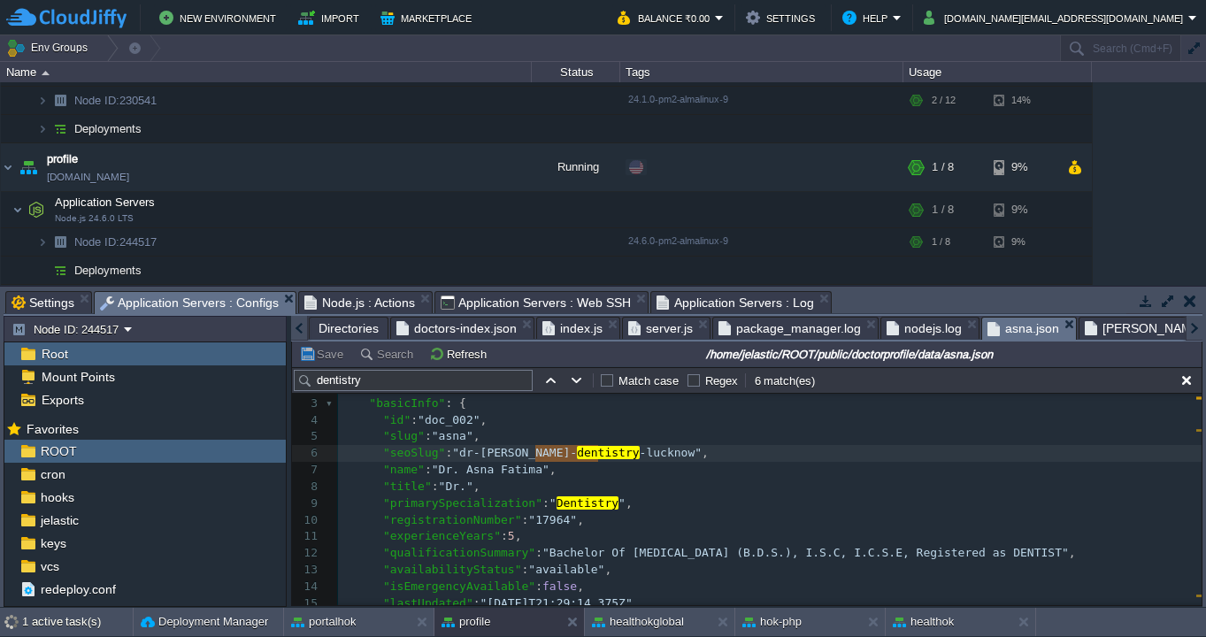
click at [1006, 331] on span "asna.json" at bounding box center [1024, 329] width 72 height 22
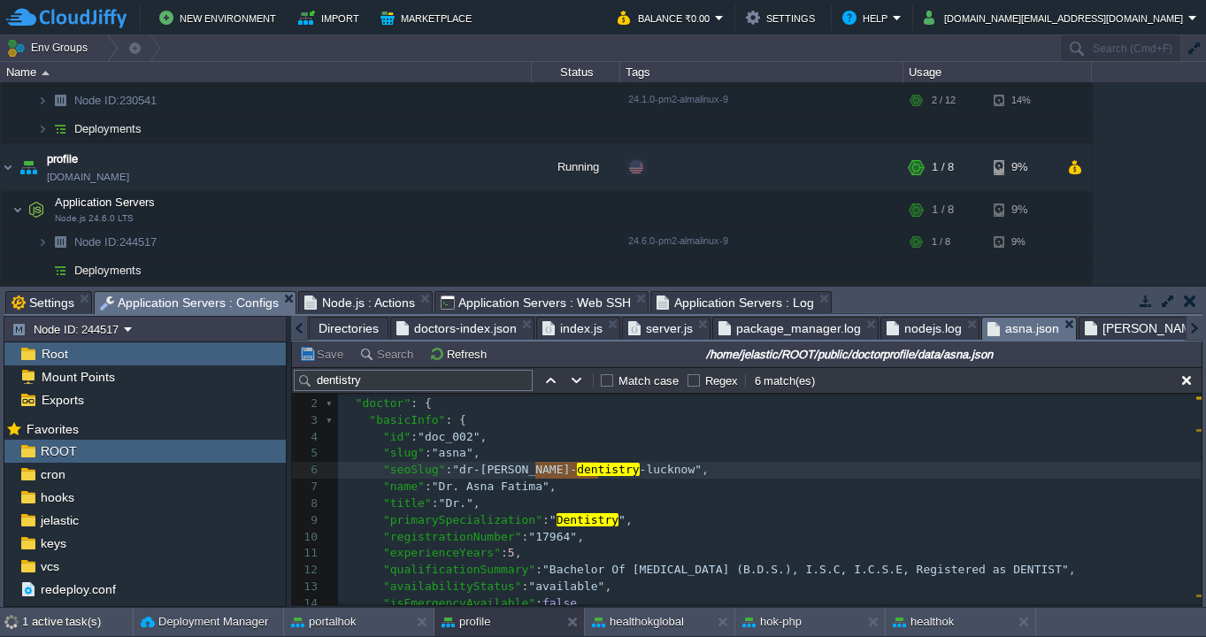
scroll to position [12, 0]
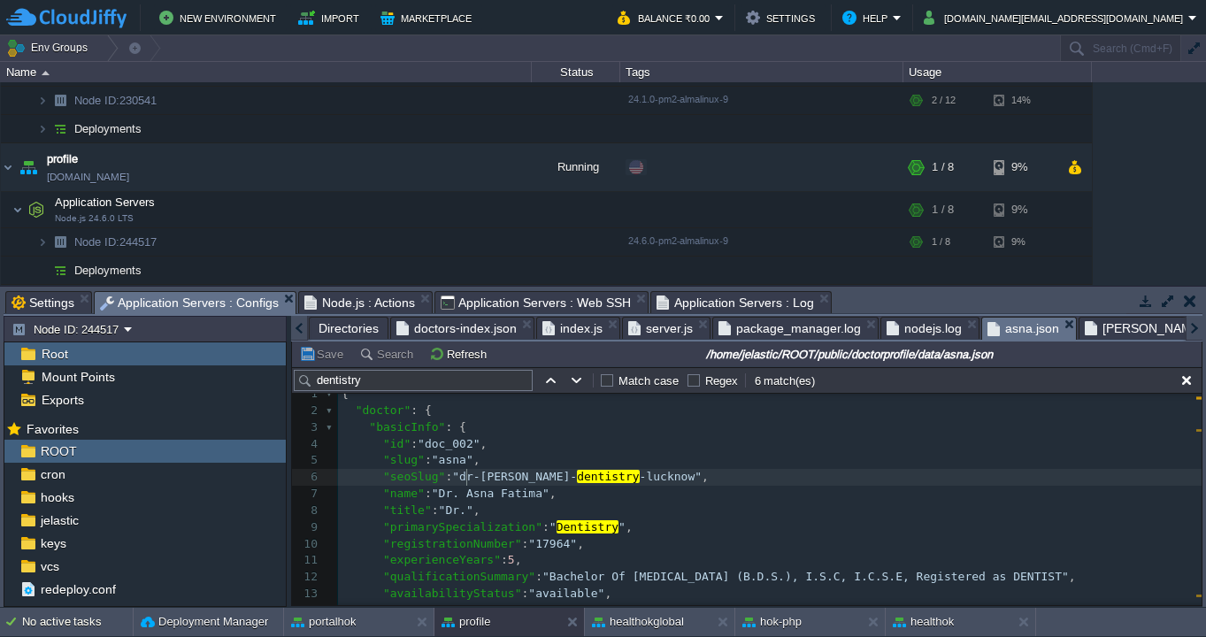
type textarea "dr-[PERSON_NAME]-dentistry-[GEOGRAPHIC_DATA]"
click at [326, 358] on button "Save" at bounding box center [324, 354] width 50 height 16
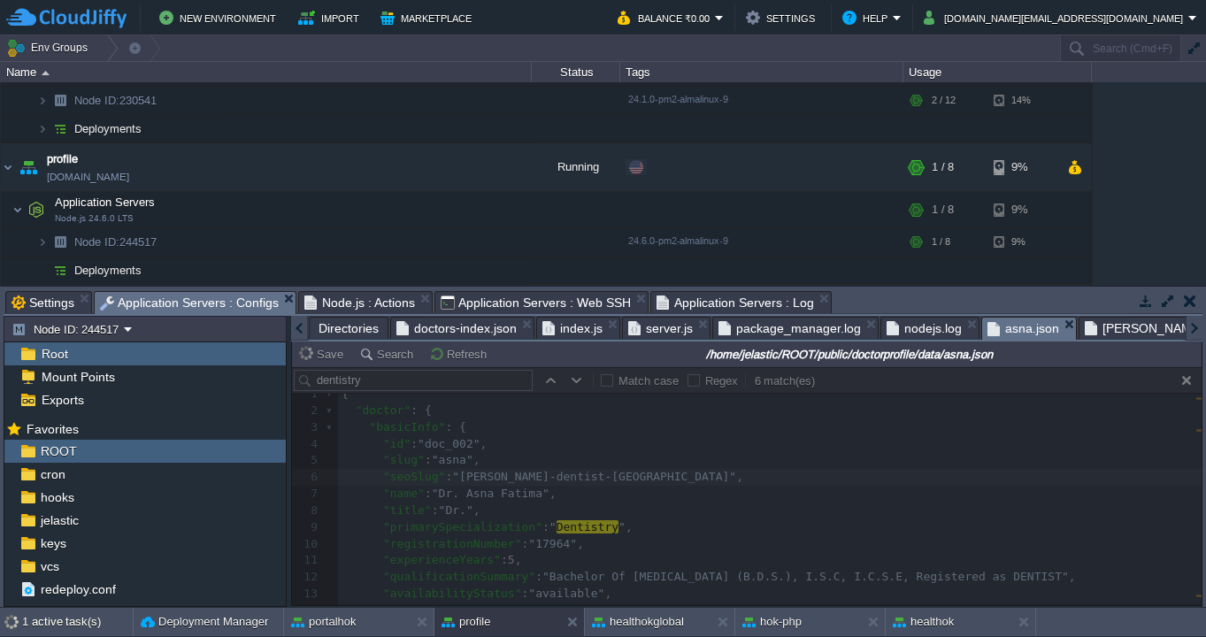
click at [465, 332] on span "doctors-index.json" at bounding box center [456, 328] width 120 height 21
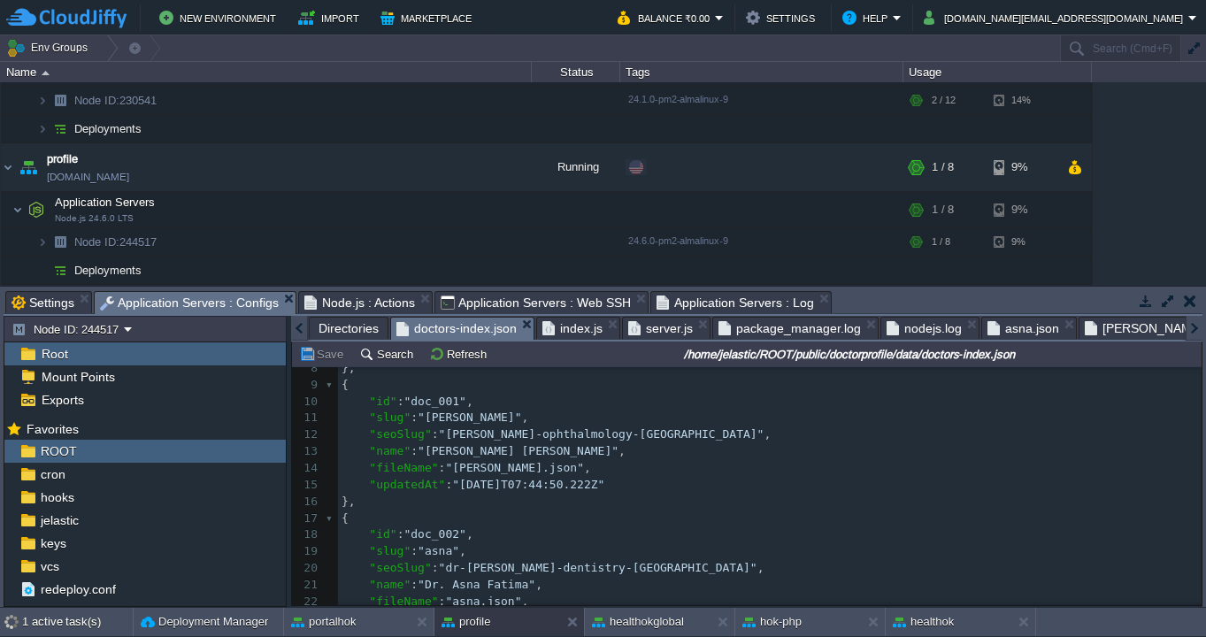
scroll to position [127, 0]
click at [452, 569] on div "147 1 [ 2 { 3 "id" : "doc_000" , 4 "slug" : "fullsample" , 5 "seoSlug" : "full-…" at bounding box center [770, 502] width 864 height 517
type textarea "dr-[PERSON_NAME]-dentistry-[GEOGRAPHIC_DATA]"
click at [1098, 335] on span "[PERSON_NAME].json" at bounding box center [1157, 328] width 145 height 21
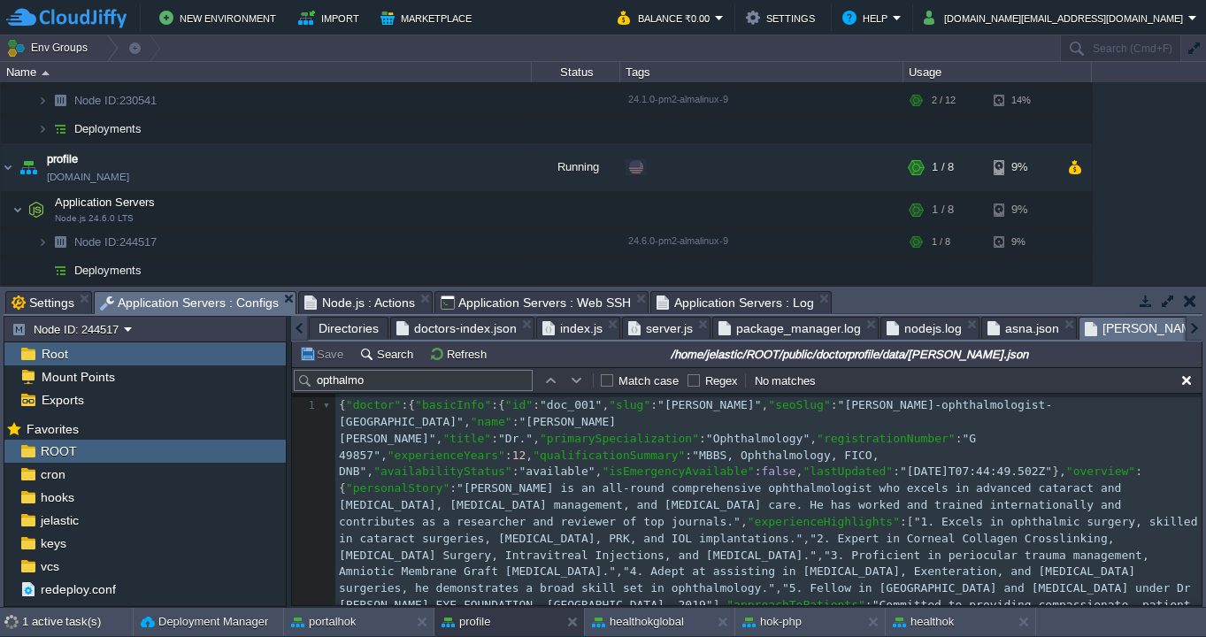
type textarea "[PERSON_NAME]-ophthalmologist-[GEOGRAPHIC_DATA]"
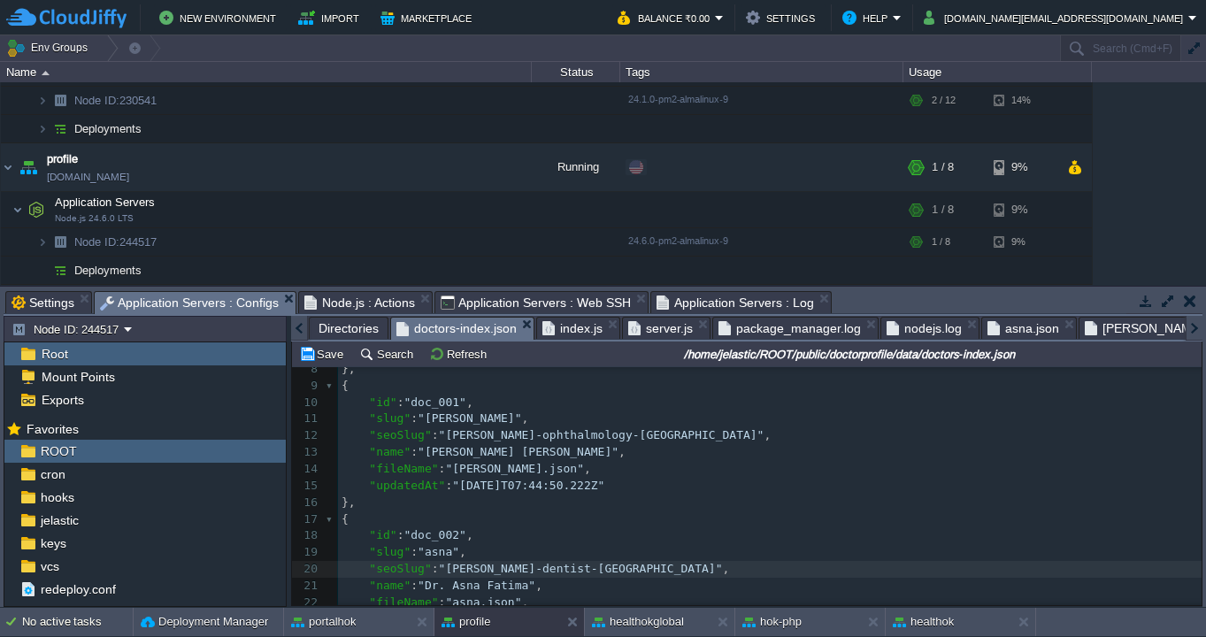
click at [465, 334] on span "doctors-index.json" at bounding box center [456, 329] width 120 height 22
click at [454, 438] on div "xxxxxxxxxx 1 [ 2 { 3 "id" : "doc_000" , 4 "slug" : "fullsample" , 5 "seoSlug" :…" at bounding box center [770, 502] width 864 height 517
type textarea "[PERSON_NAME]-ophthalmology-[GEOGRAPHIC_DATA]"
click at [329, 358] on button "Save" at bounding box center [324, 354] width 50 height 16
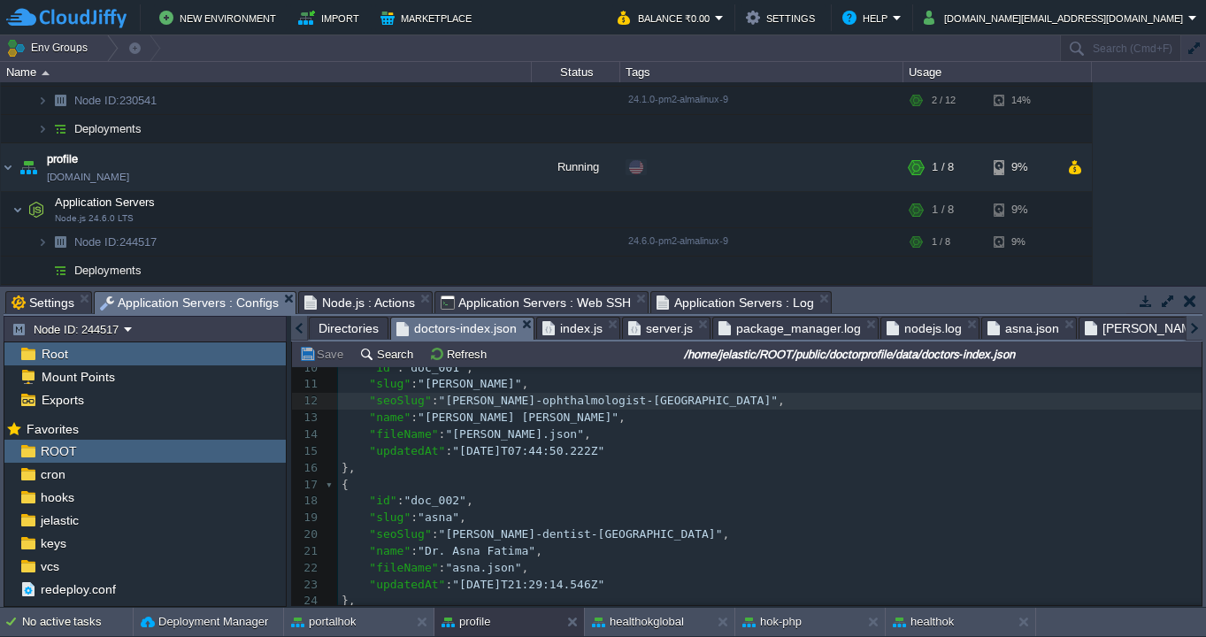
scroll to position [153, 0]
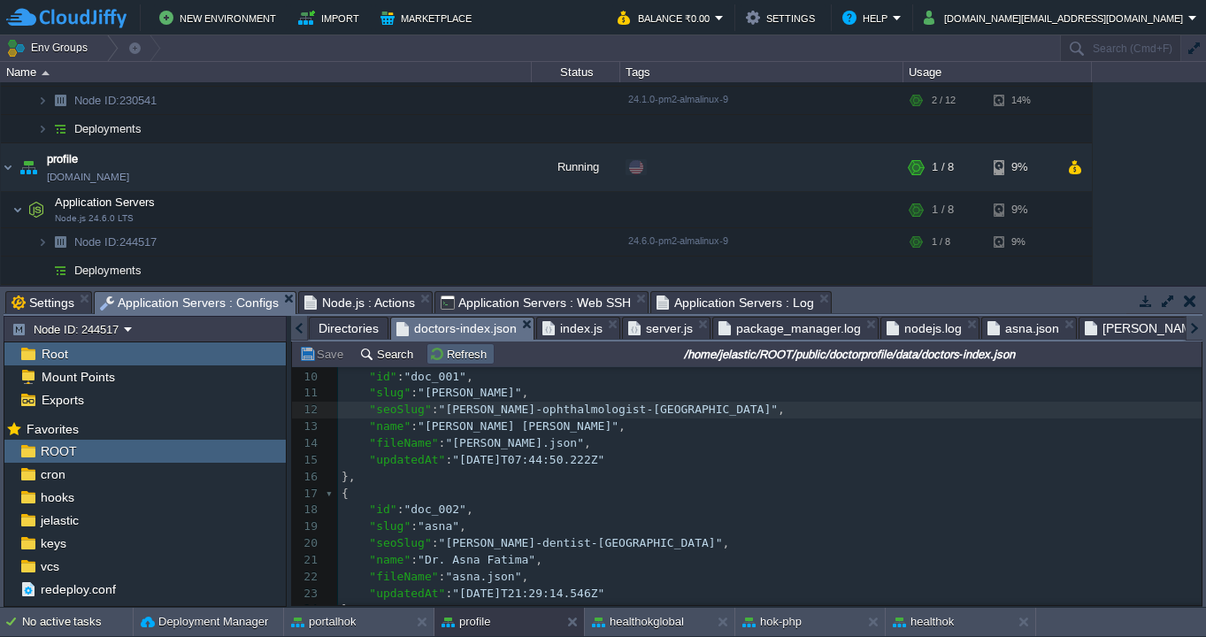
click at [448, 353] on button "Refresh" at bounding box center [460, 354] width 63 height 16
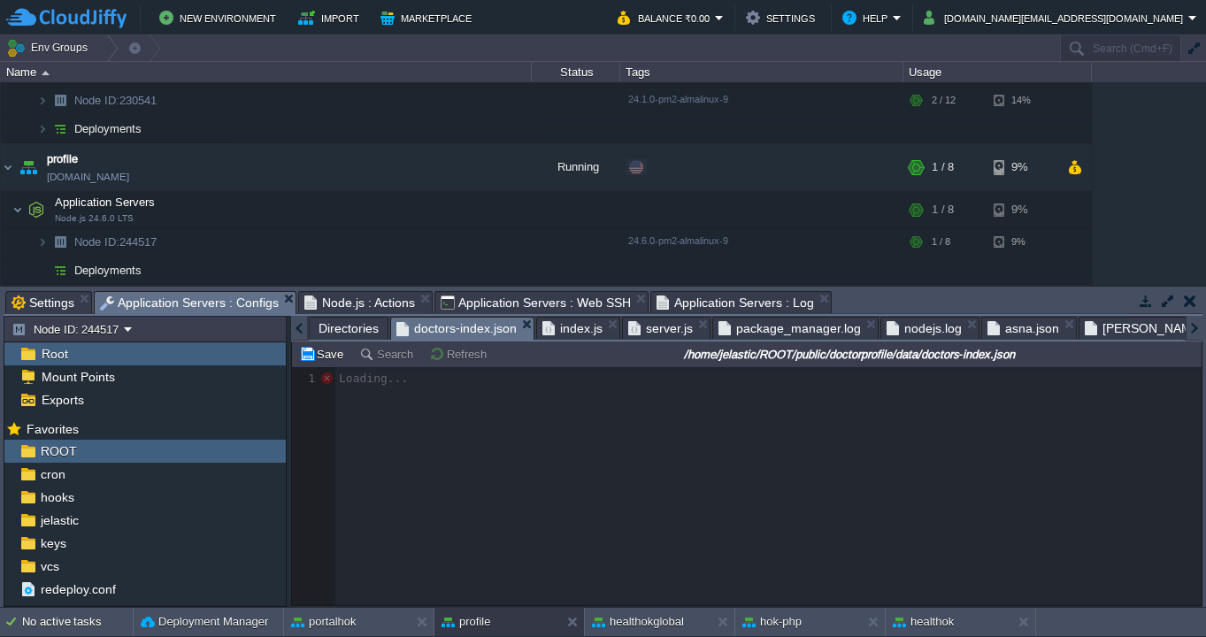
scroll to position [0, 0]
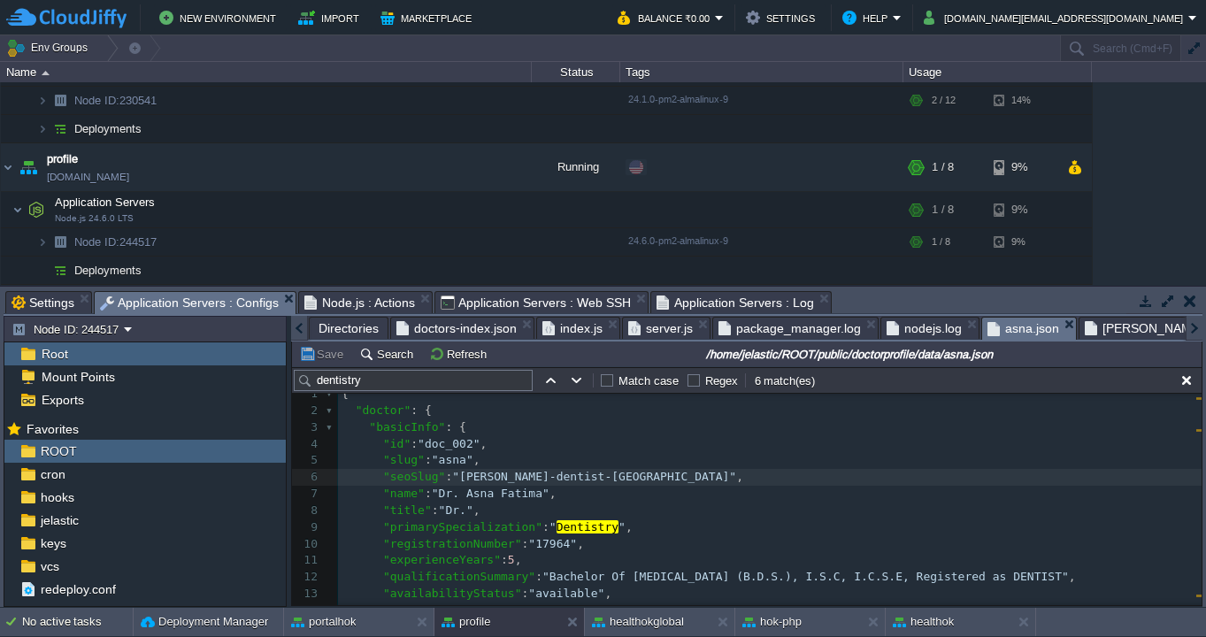
click at [1005, 327] on span "asna.json" at bounding box center [1024, 329] width 72 height 22
click at [458, 350] on button "Refresh" at bounding box center [460, 354] width 63 height 16
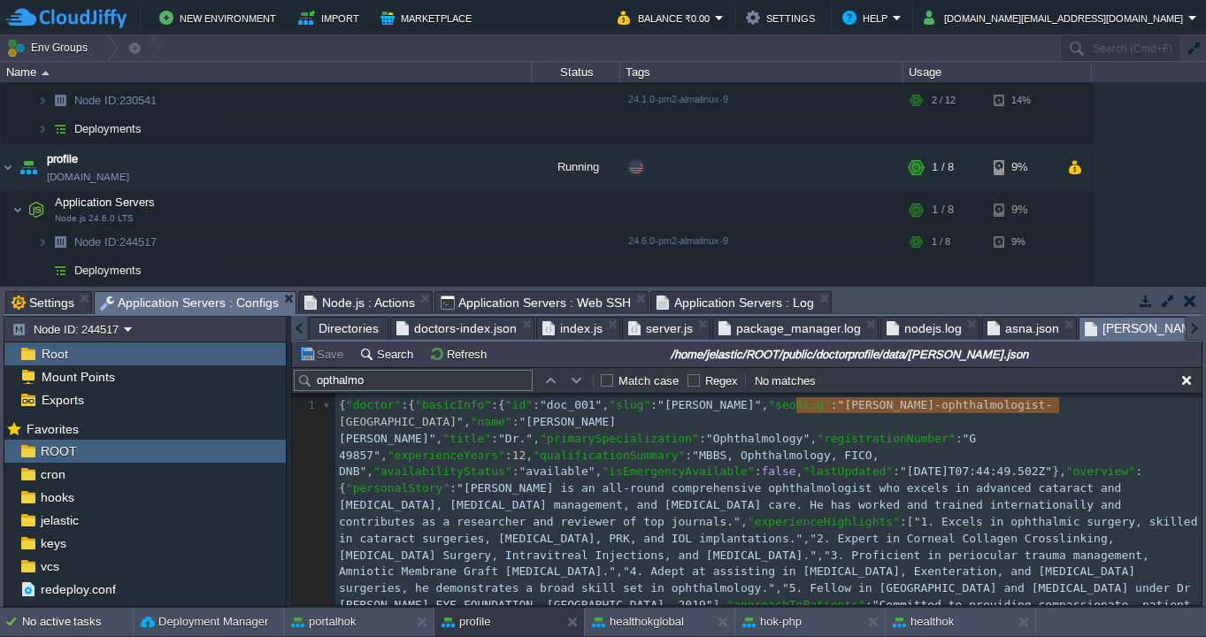
click at [1111, 324] on span "[PERSON_NAME].json" at bounding box center [1157, 329] width 145 height 22
click at [453, 354] on button "Refresh" at bounding box center [460, 354] width 63 height 16
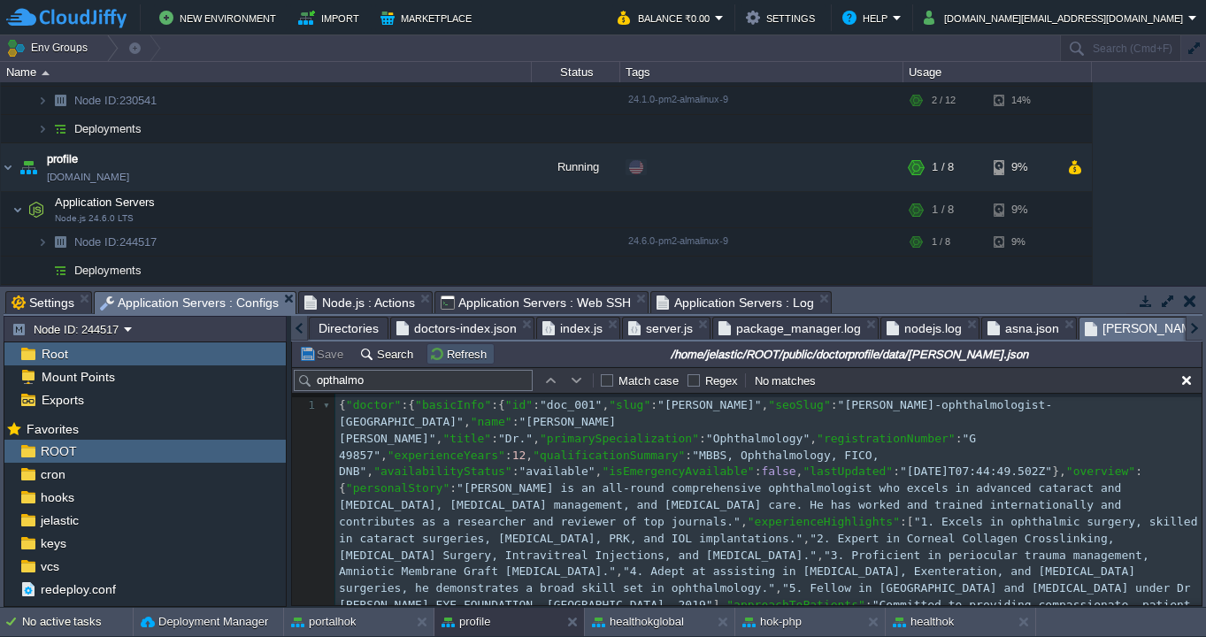
click at [452, 354] on button "Refresh" at bounding box center [460, 354] width 63 height 16
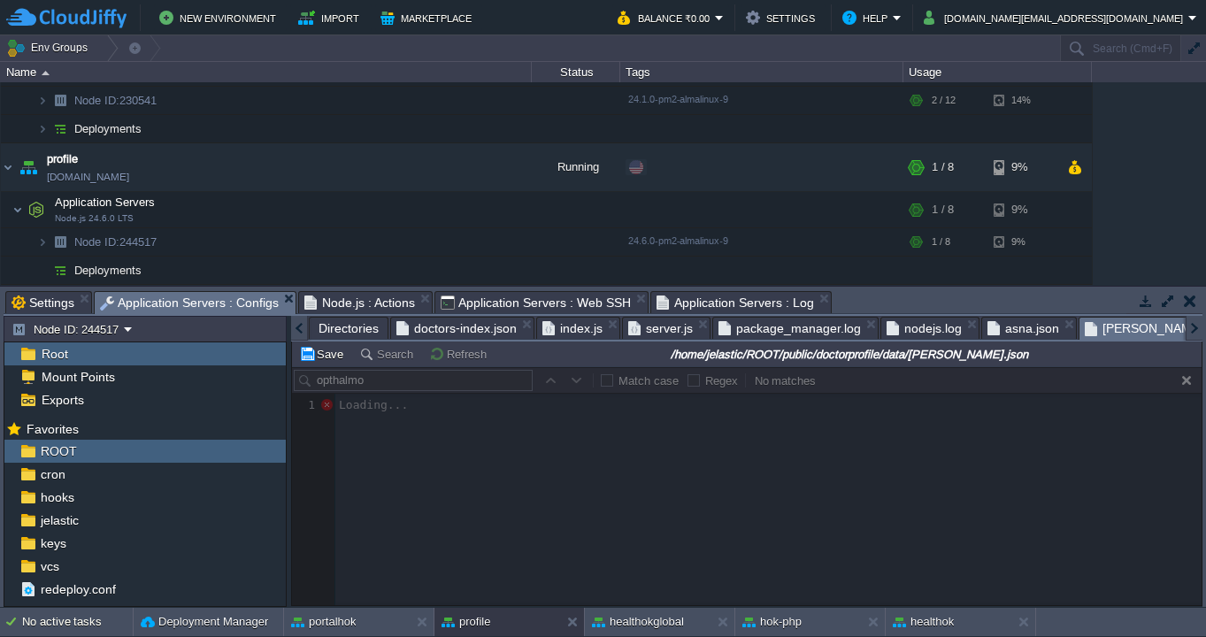
click at [481, 327] on span "doctors-index.json" at bounding box center [456, 328] width 120 height 21
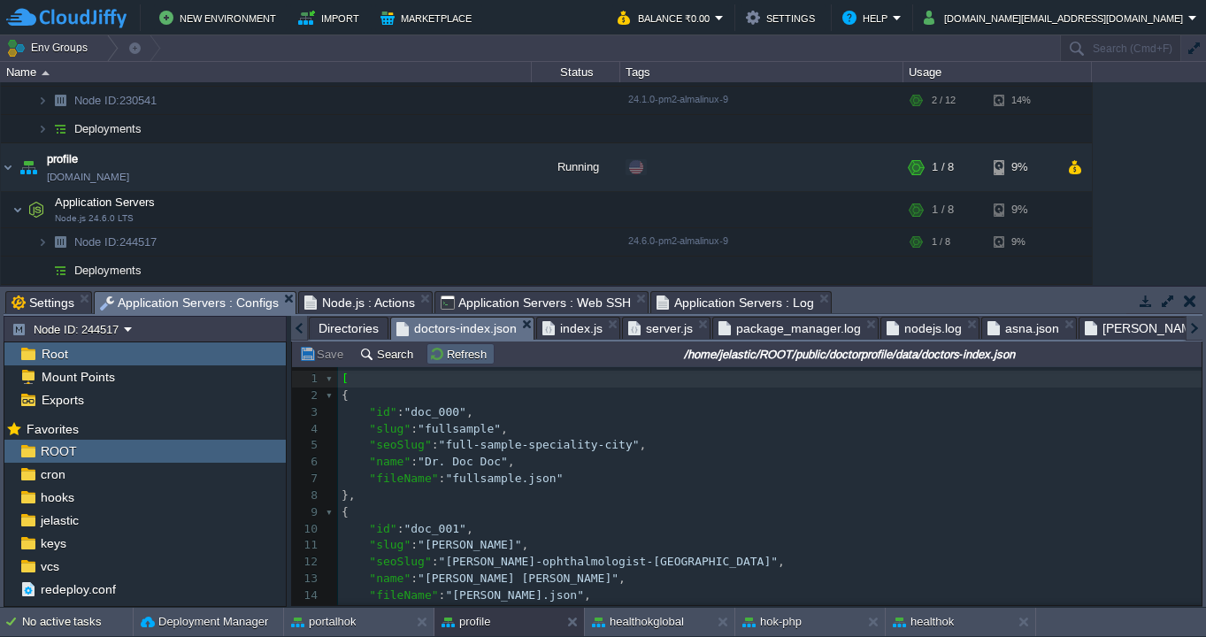
click at [451, 353] on button "Refresh" at bounding box center [460, 354] width 63 height 16
